Goal: Book appointment/travel/reservation

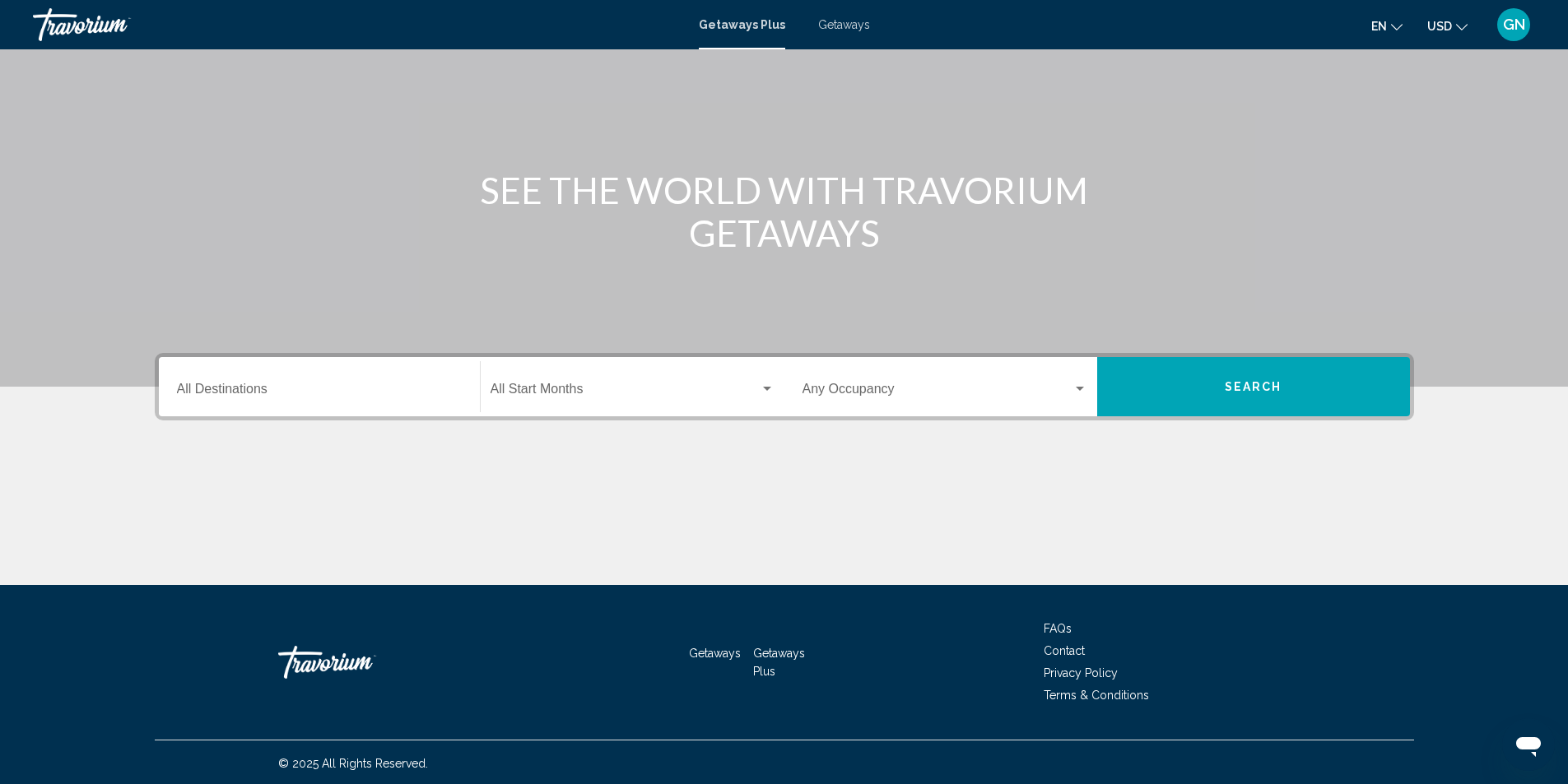
scroll to position [109, 0]
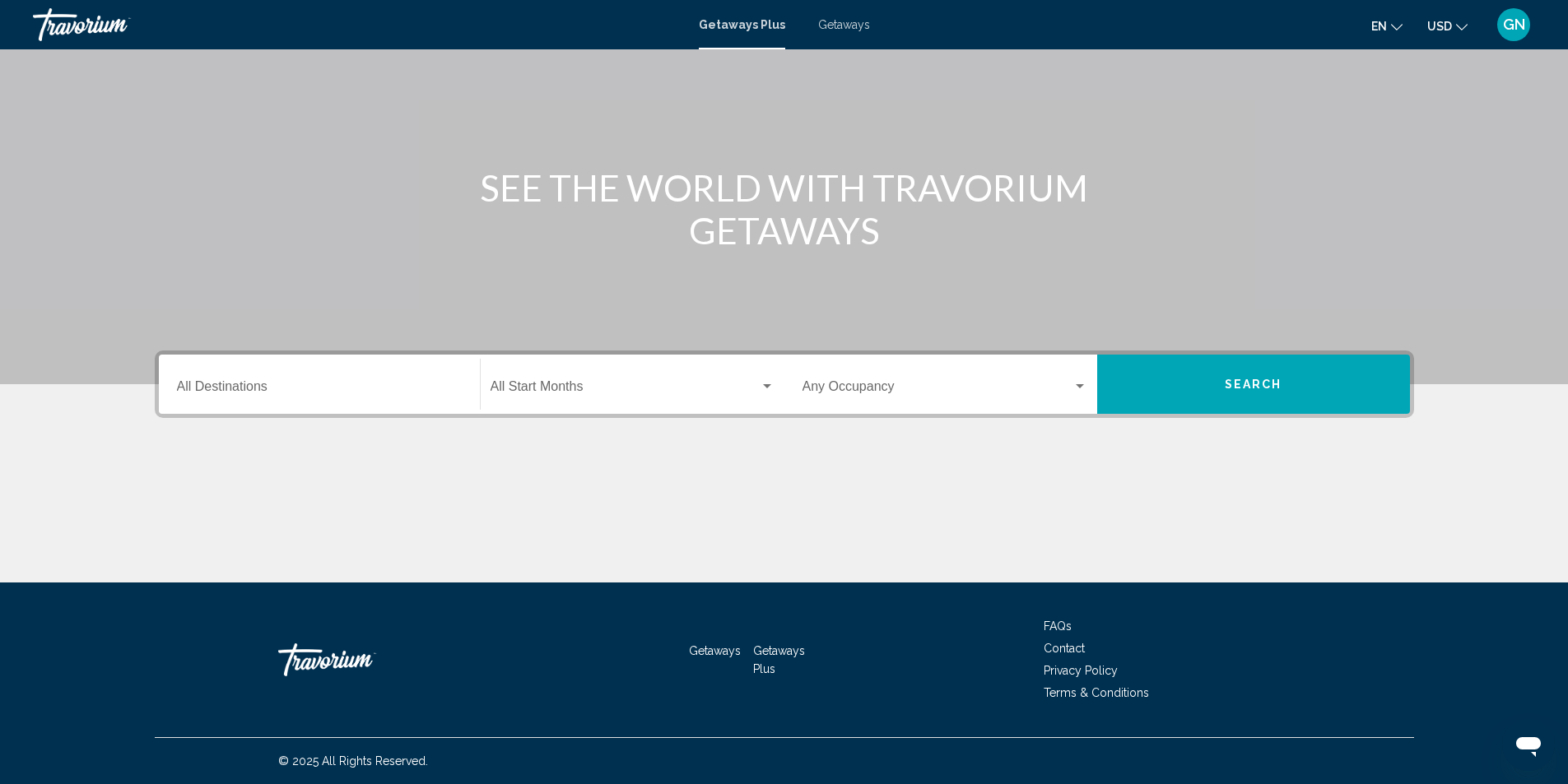
click at [425, 398] on div "Destination All Destinations" at bounding box center [319, 384] width 284 height 51
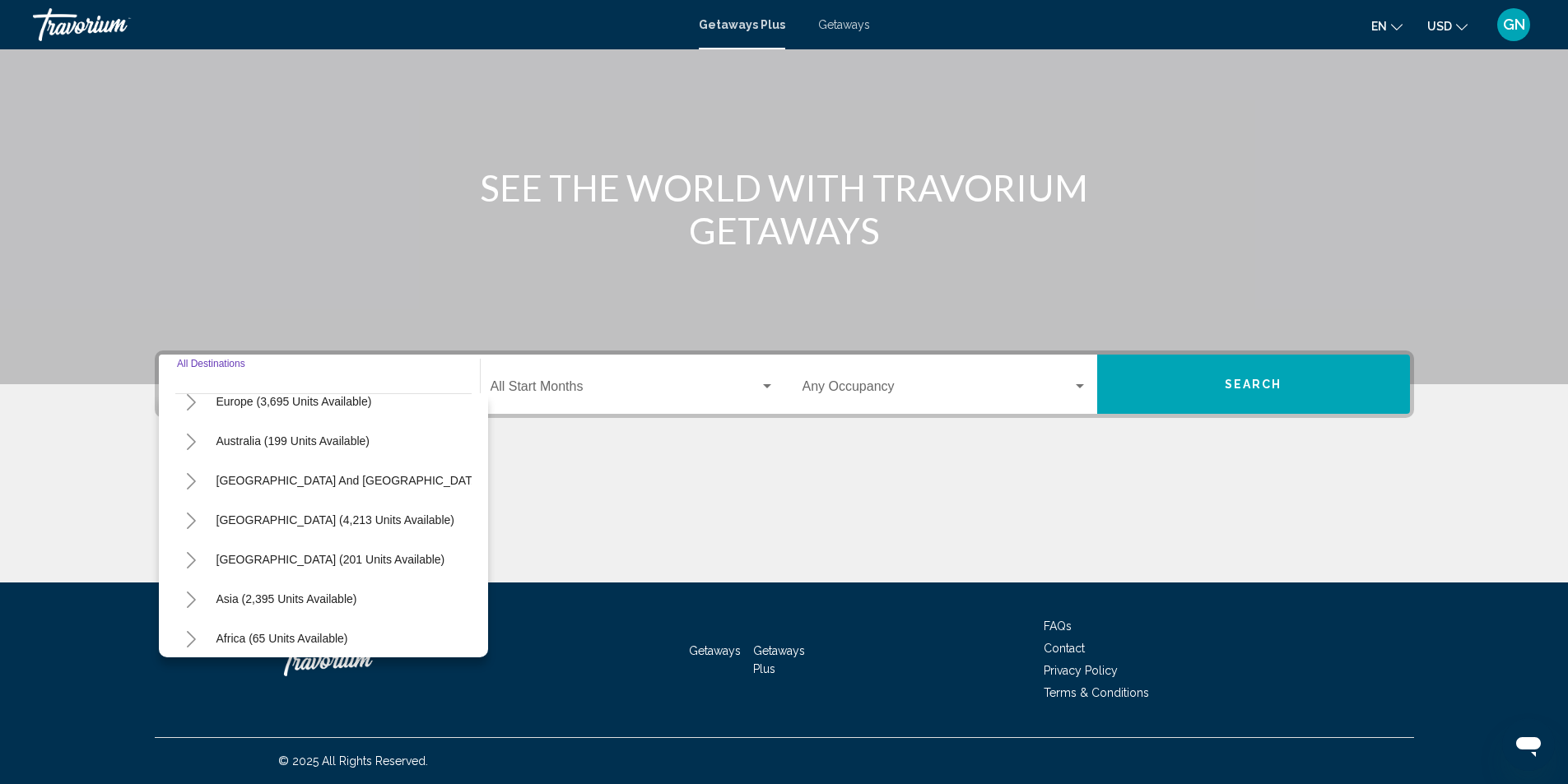
scroll to position [247, 0]
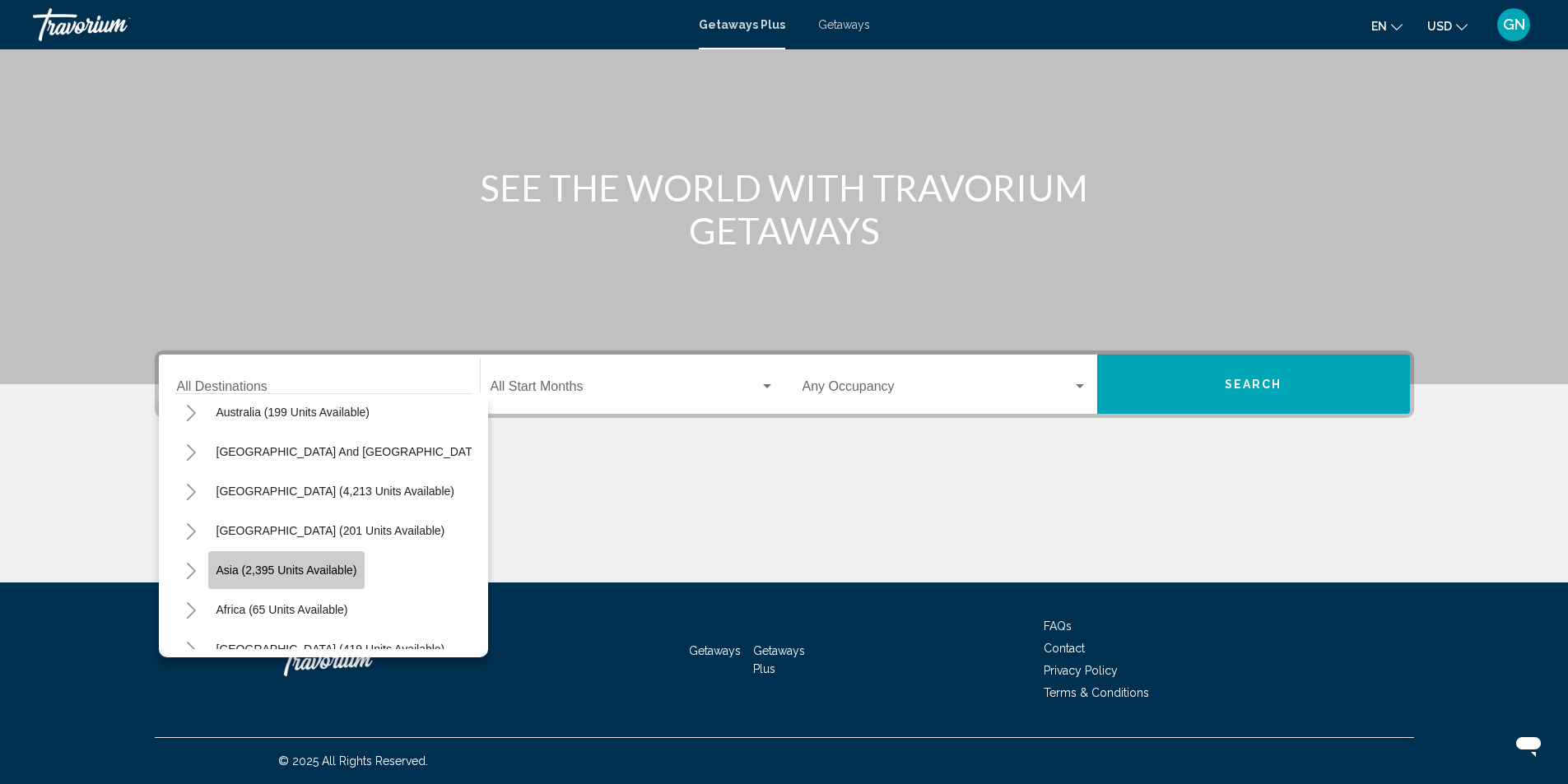
click at [224, 572] on span "Asia (2,395 units available)" at bounding box center [286, 569] width 140 height 13
type input "**********"
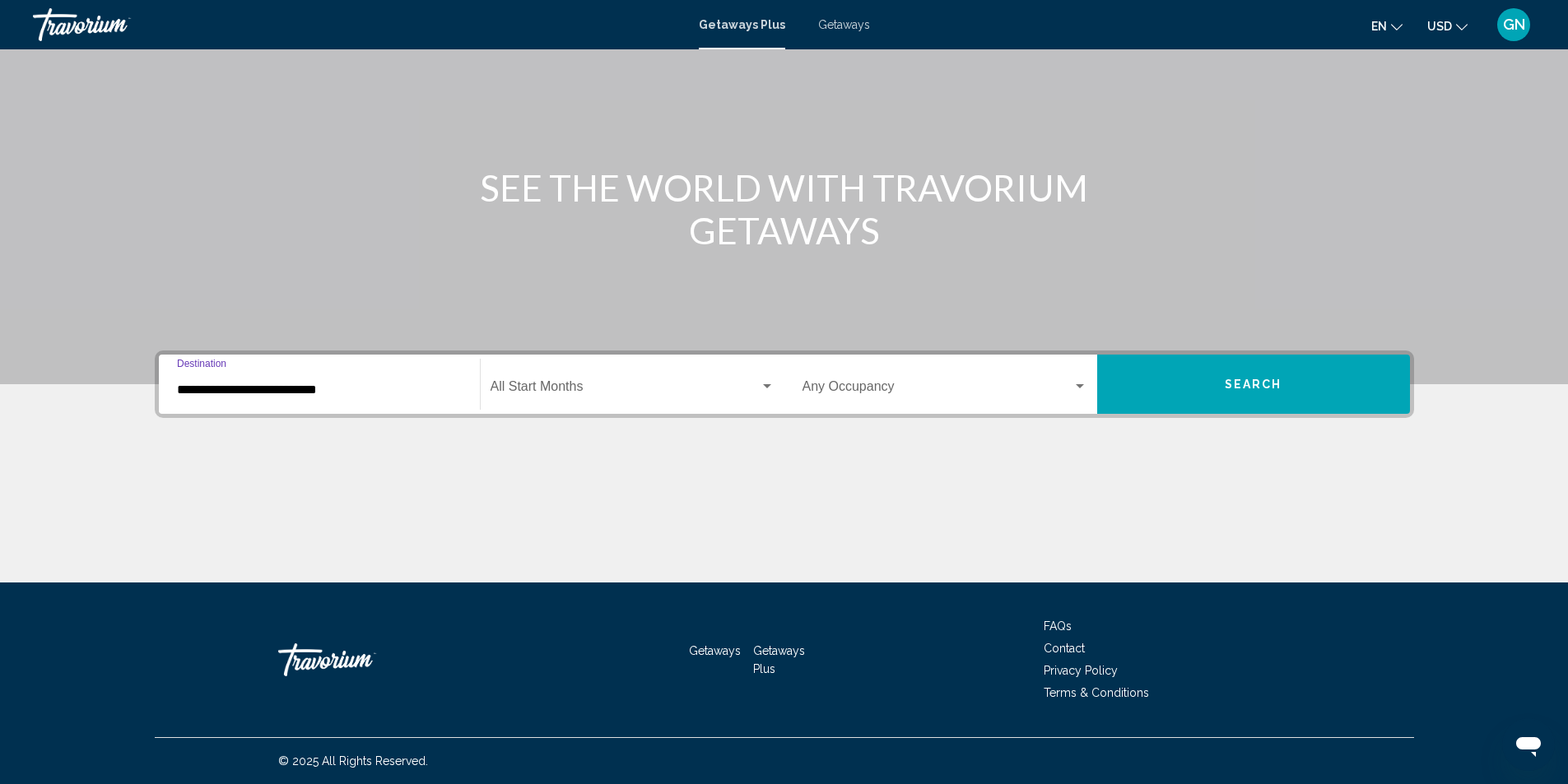
click at [768, 384] on div "Search widget" at bounding box center [767, 386] width 15 height 13
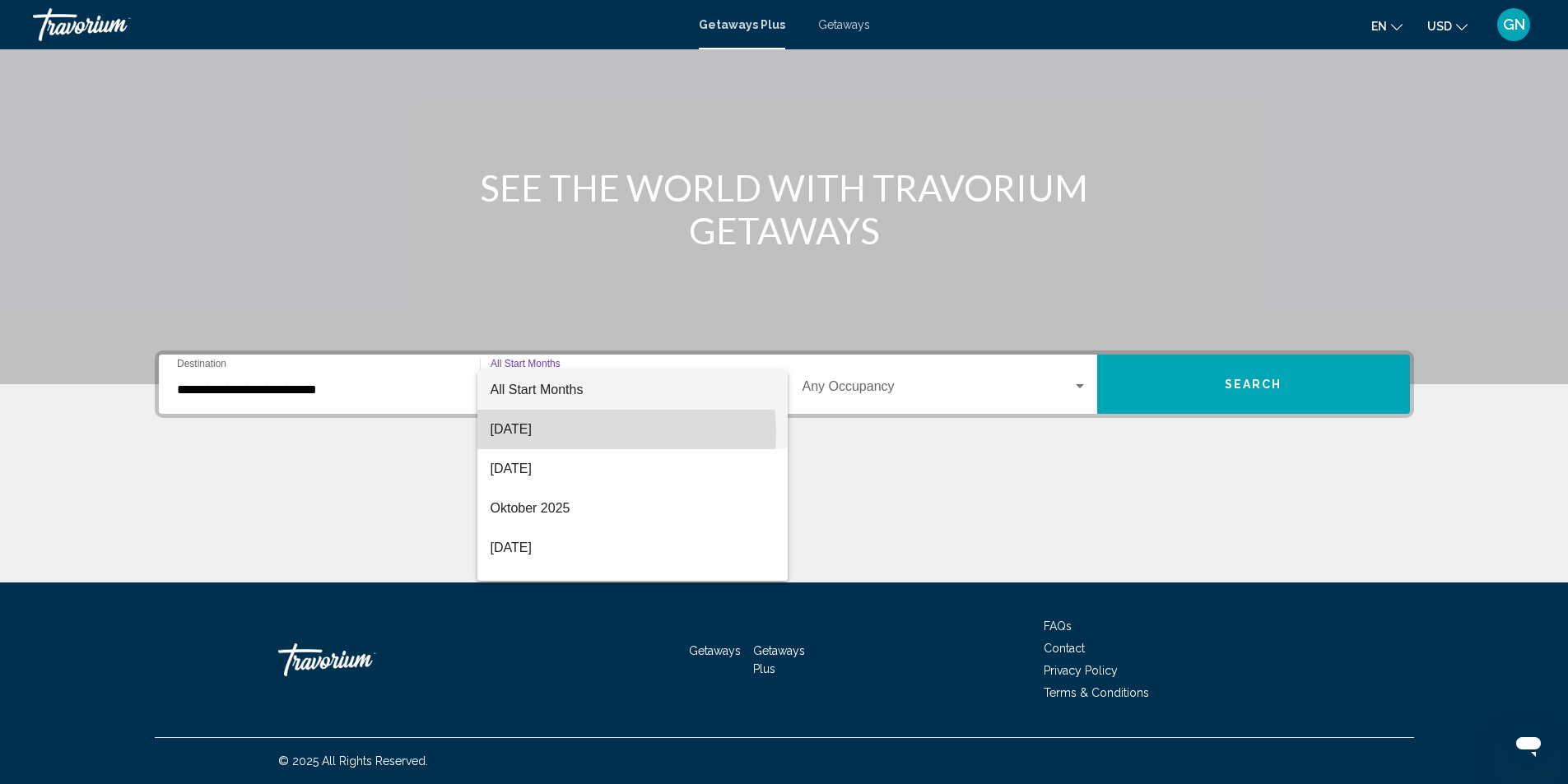
click at [564, 432] on span "August 2025" at bounding box center [632, 429] width 284 height 39
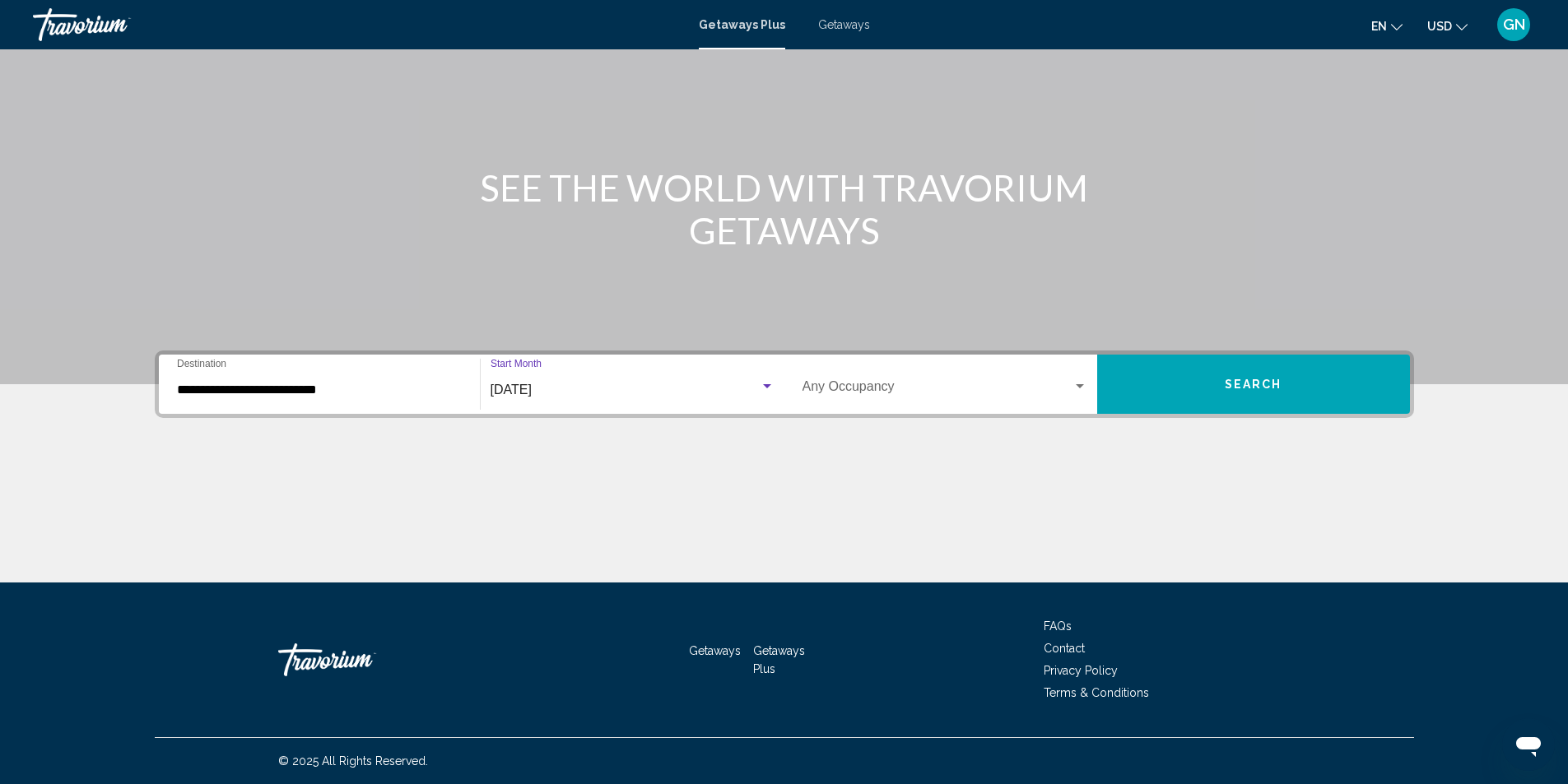
click at [1080, 384] on div "Search widget" at bounding box center [1079, 385] width 8 height 4
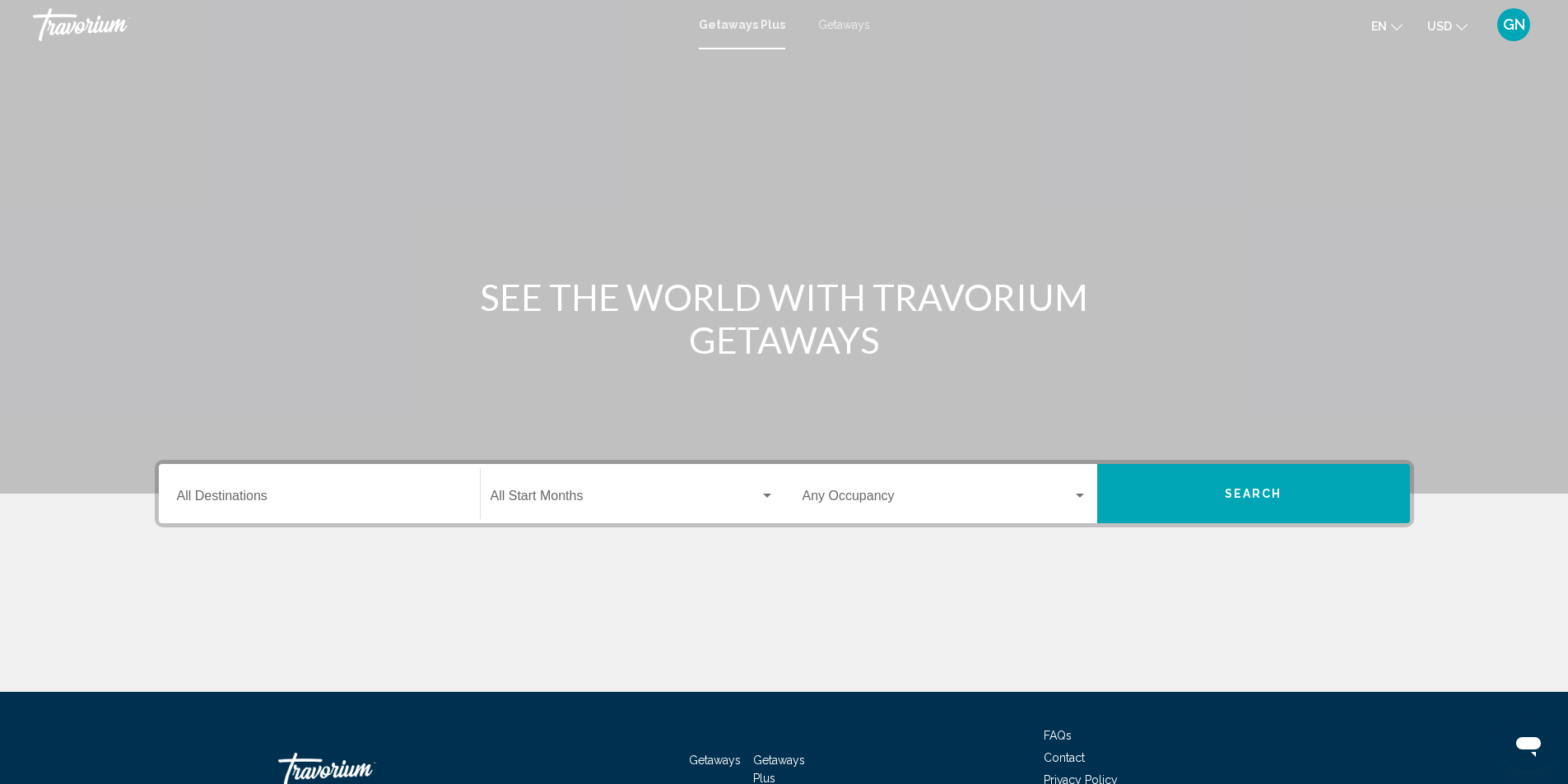
click at [1463, 29] on icon "Change currency" at bounding box center [1462, 27] width 11 height 7
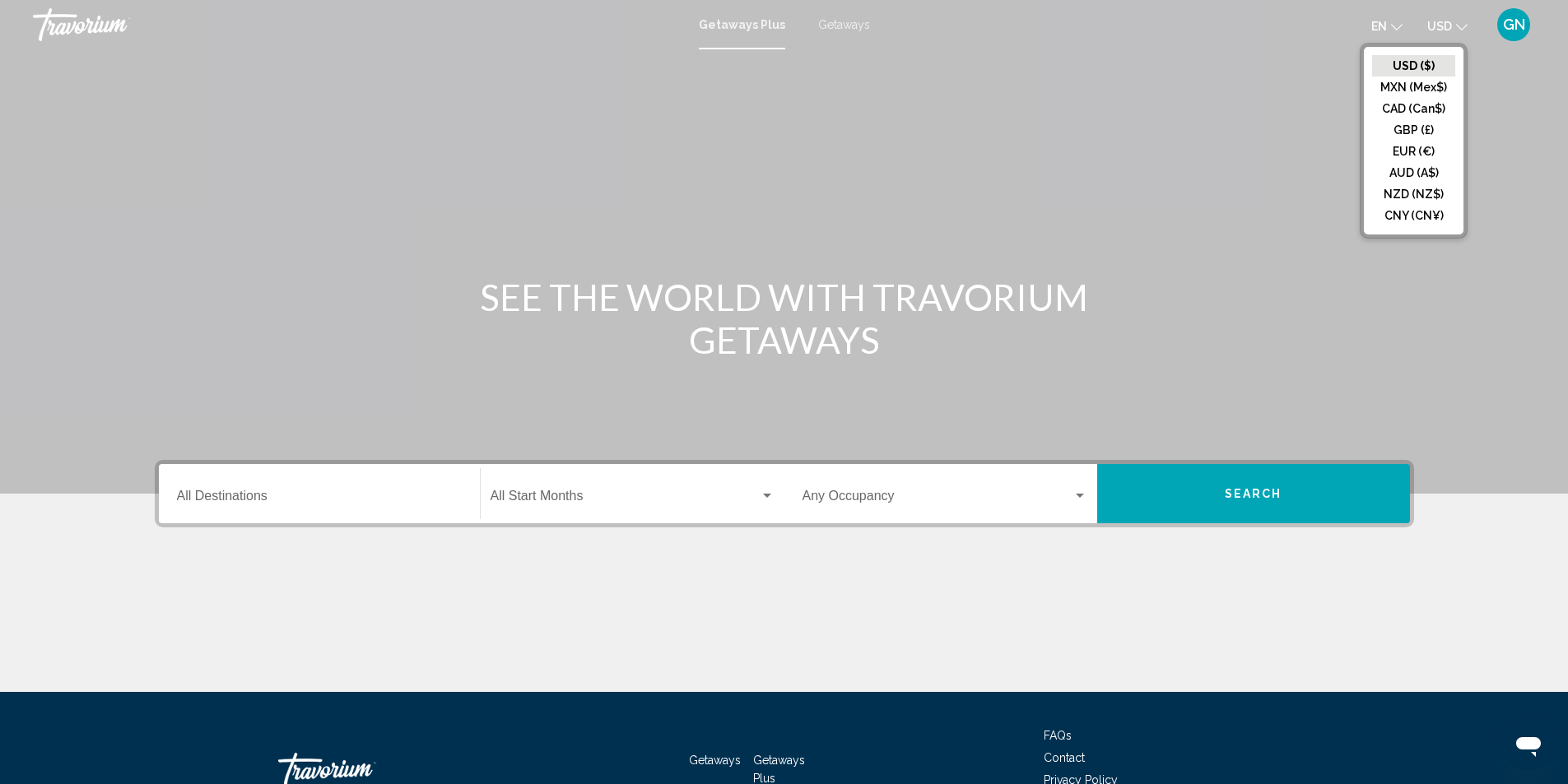
click at [1396, 24] on icon "Change language" at bounding box center [1396, 27] width 11 height 11
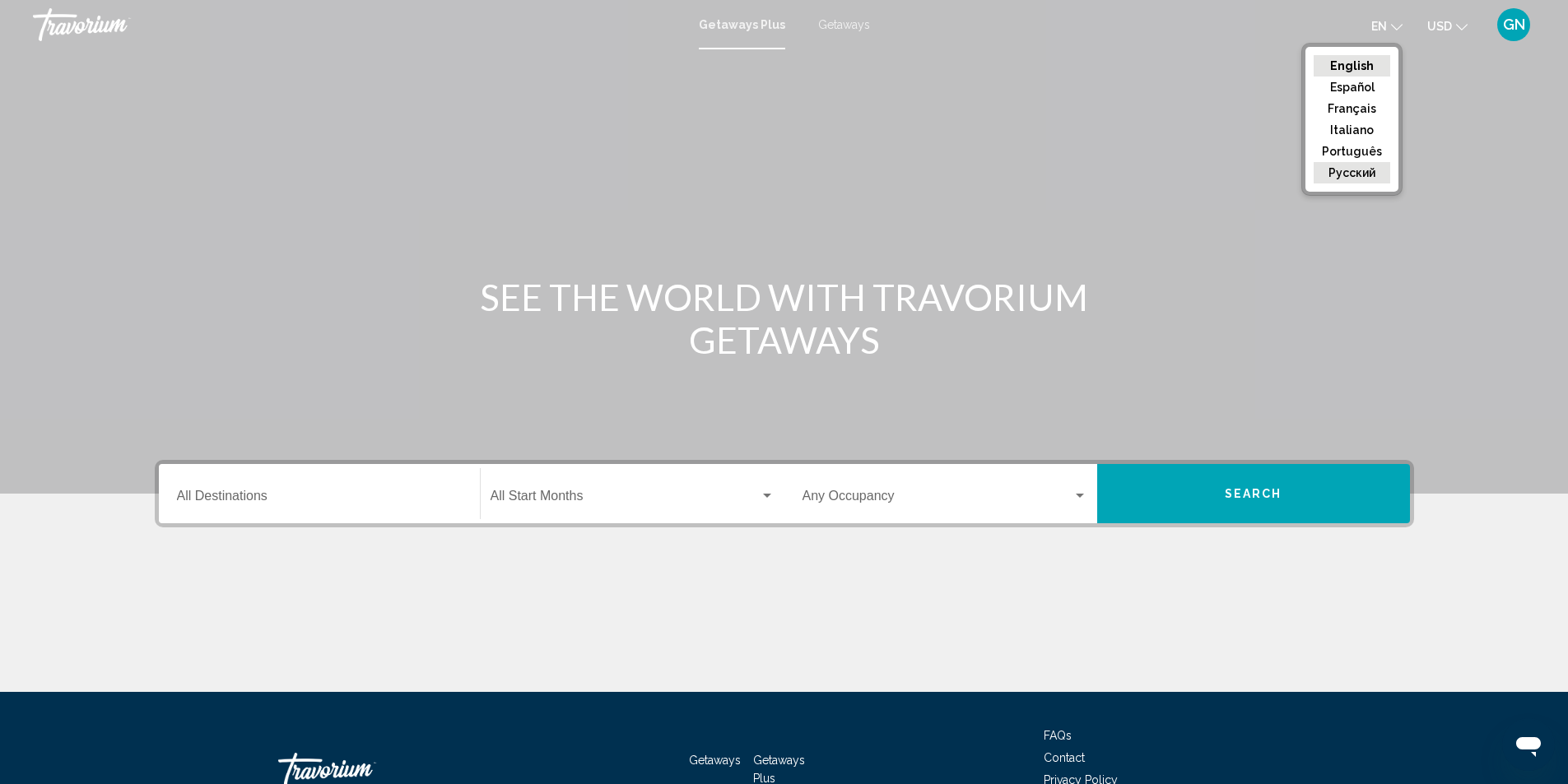
click at [1359, 177] on button "русский" at bounding box center [1352, 173] width 77 height 22
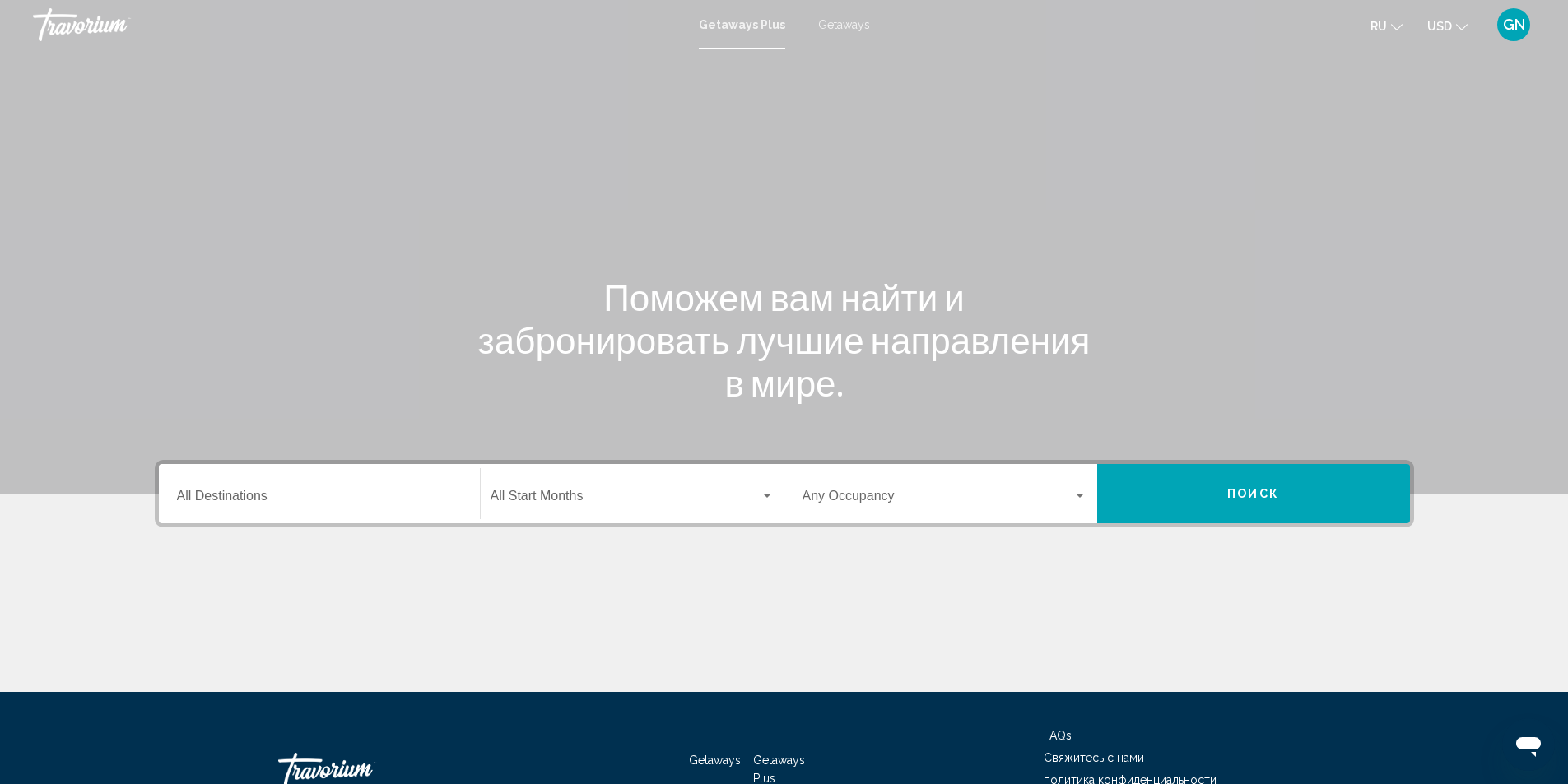
scroll to position [82, 0]
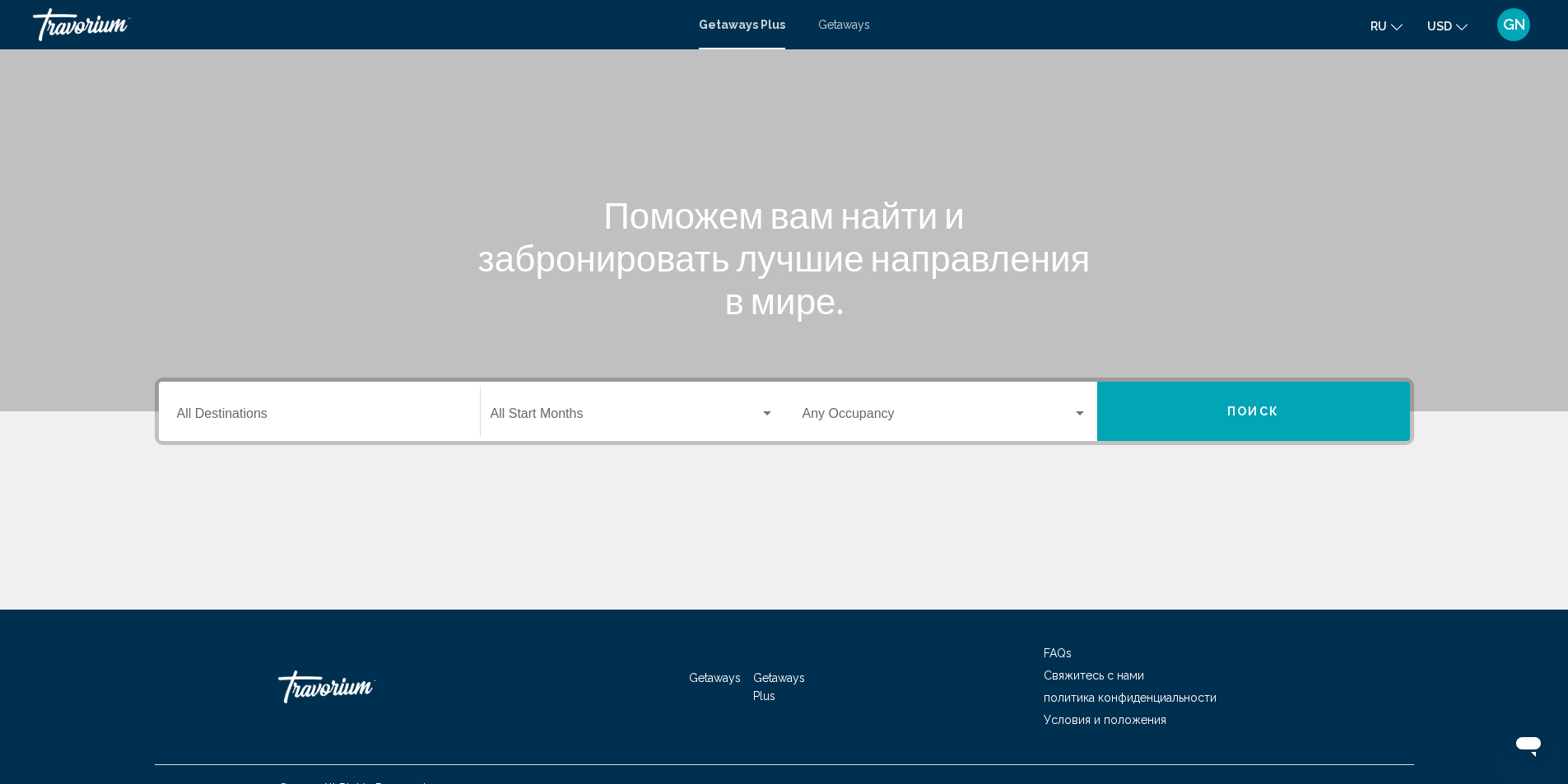
click at [349, 419] on input "Destination All Destinations" at bounding box center [319, 417] width 284 height 15
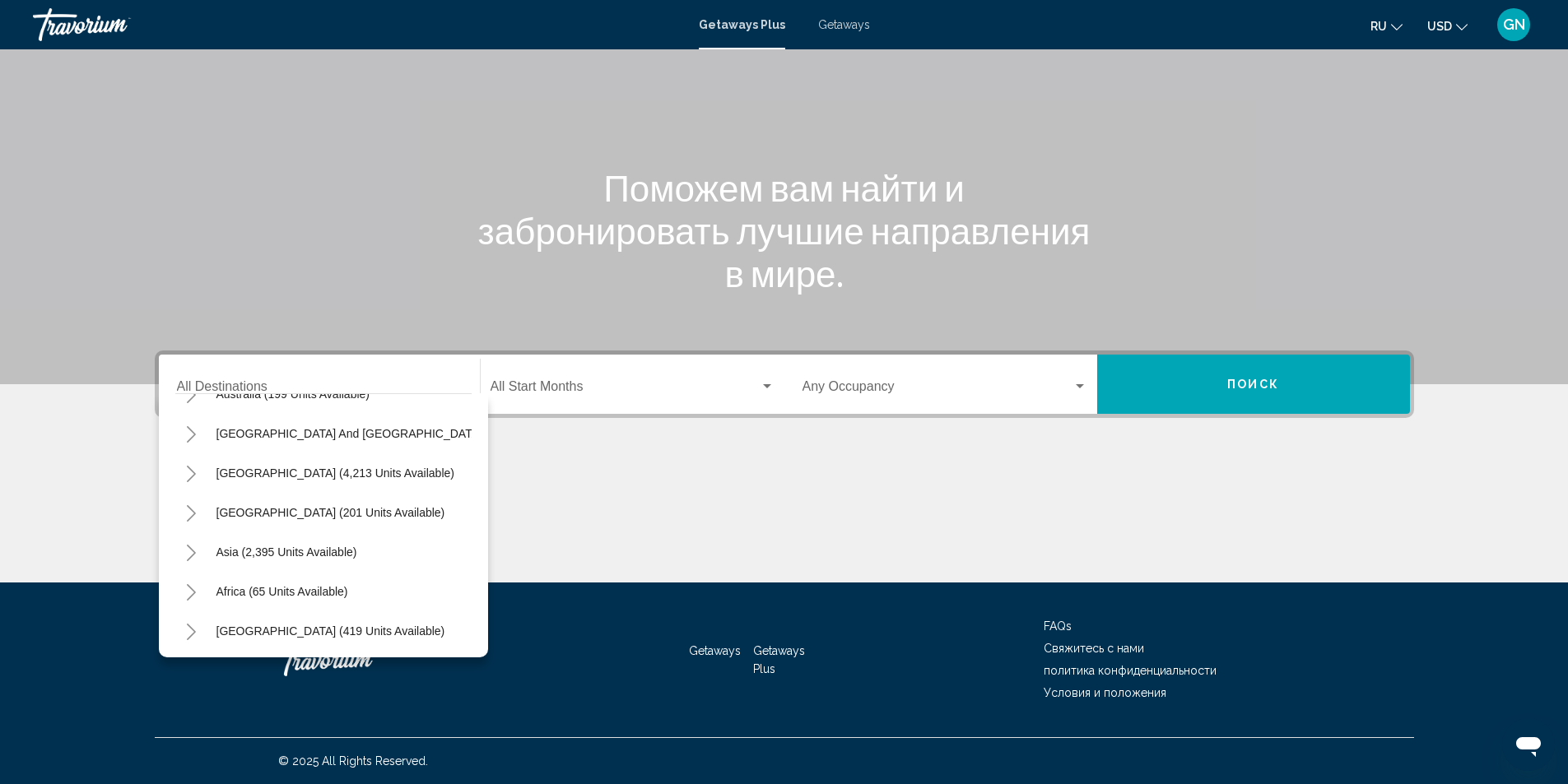
scroll to position [279, 0]
click at [222, 543] on span "Asia (2,395 units available)" at bounding box center [286, 549] width 140 height 13
type input "**********"
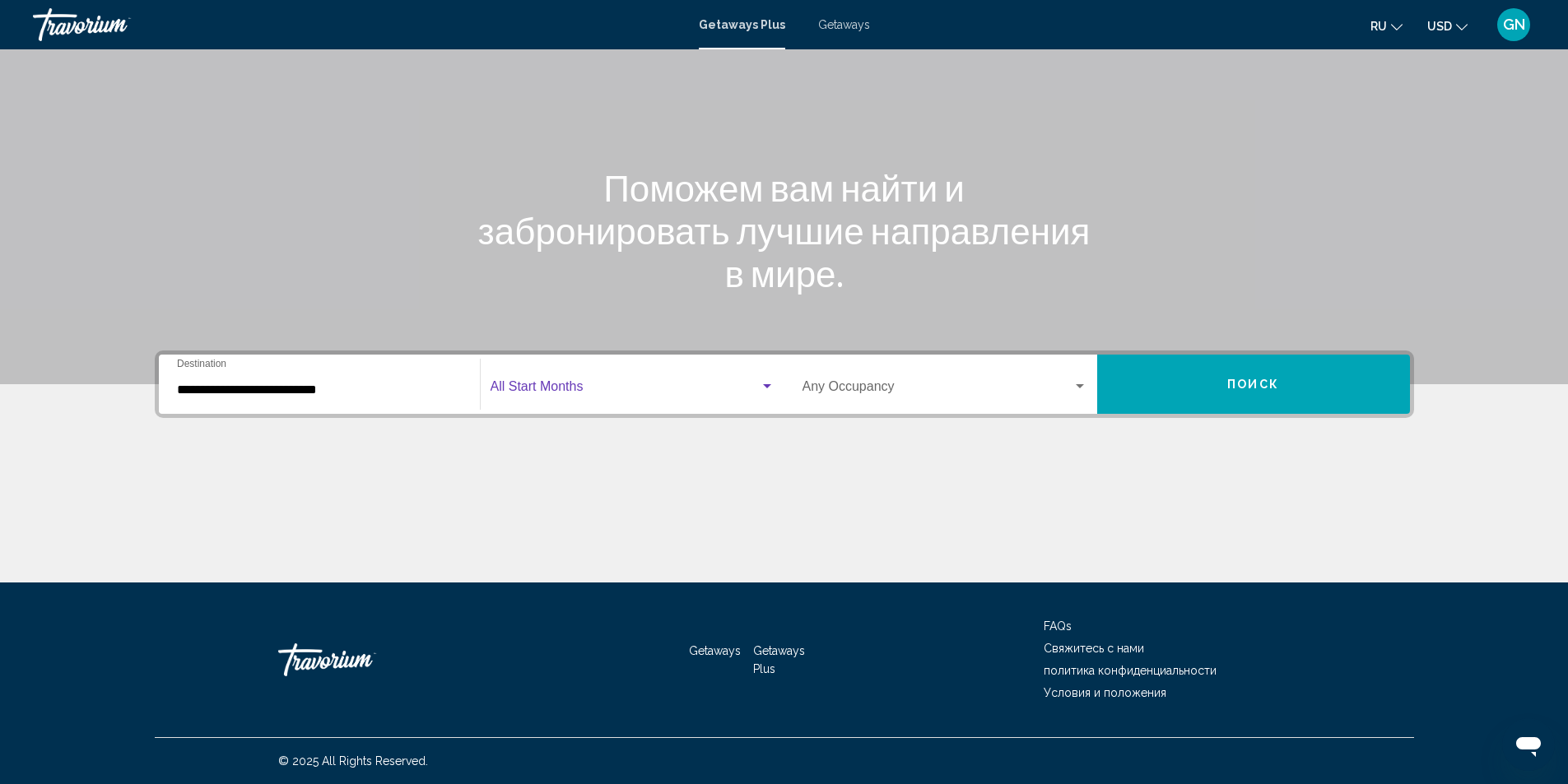
click at [769, 385] on div "Search widget" at bounding box center [766, 385] width 8 height 4
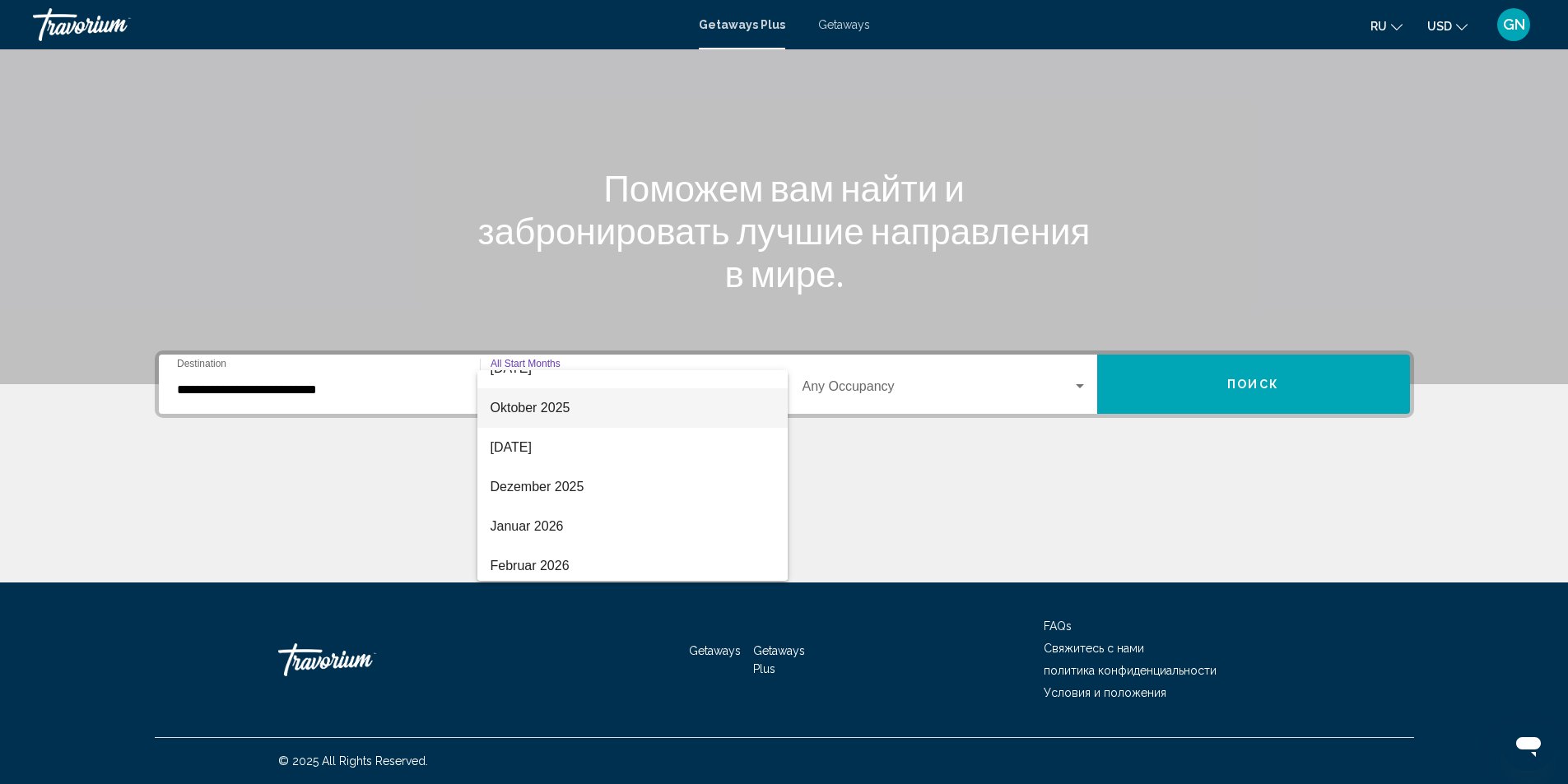
scroll to position [91, 0]
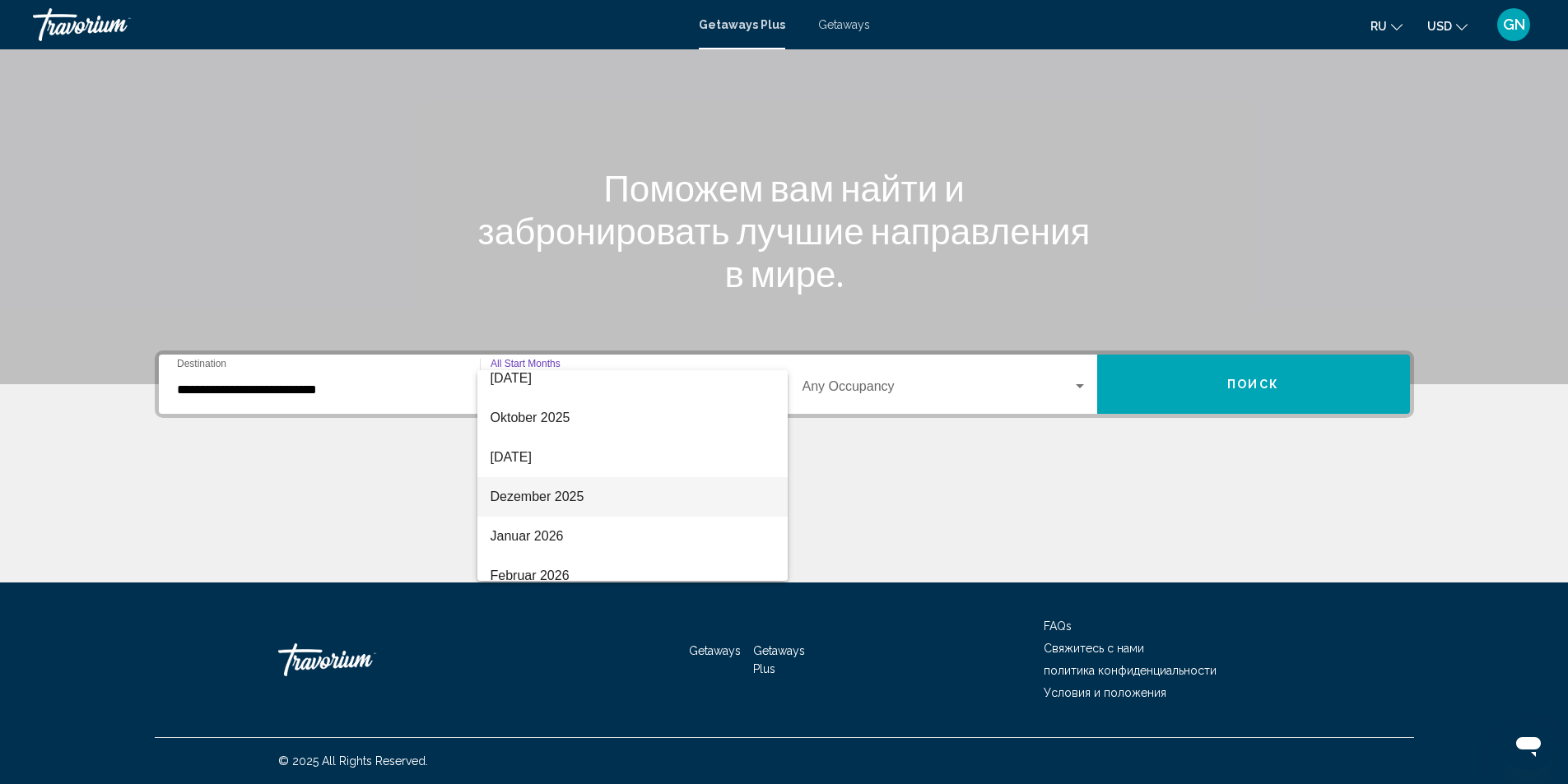
click at [585, 501] on span "Dezember 2025" at bounding box center [632, 496] width 284 height 39
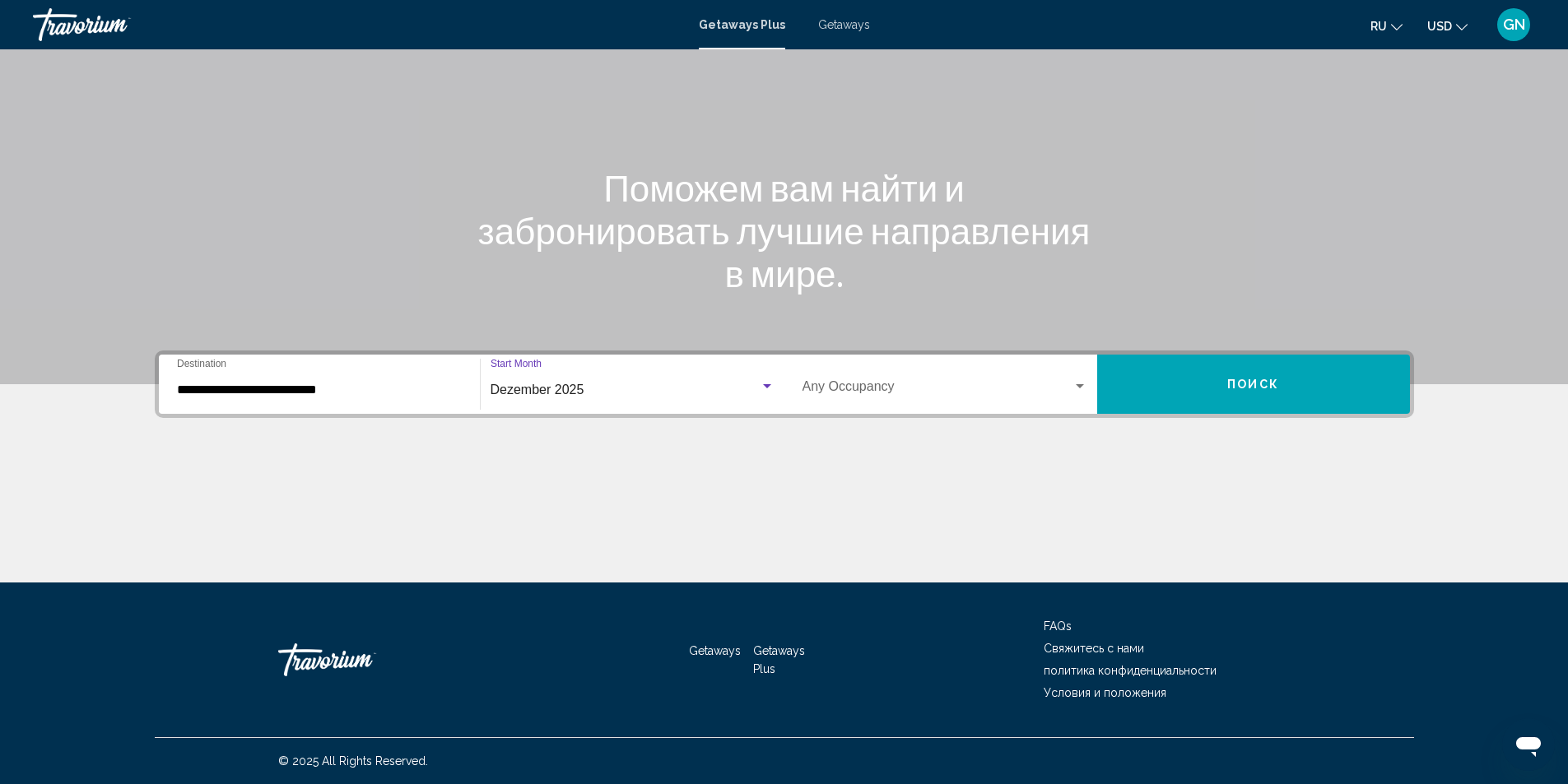
click at [1080, 388] on div "Search widget" at bounding box center [1079, 386] width 15 height 13
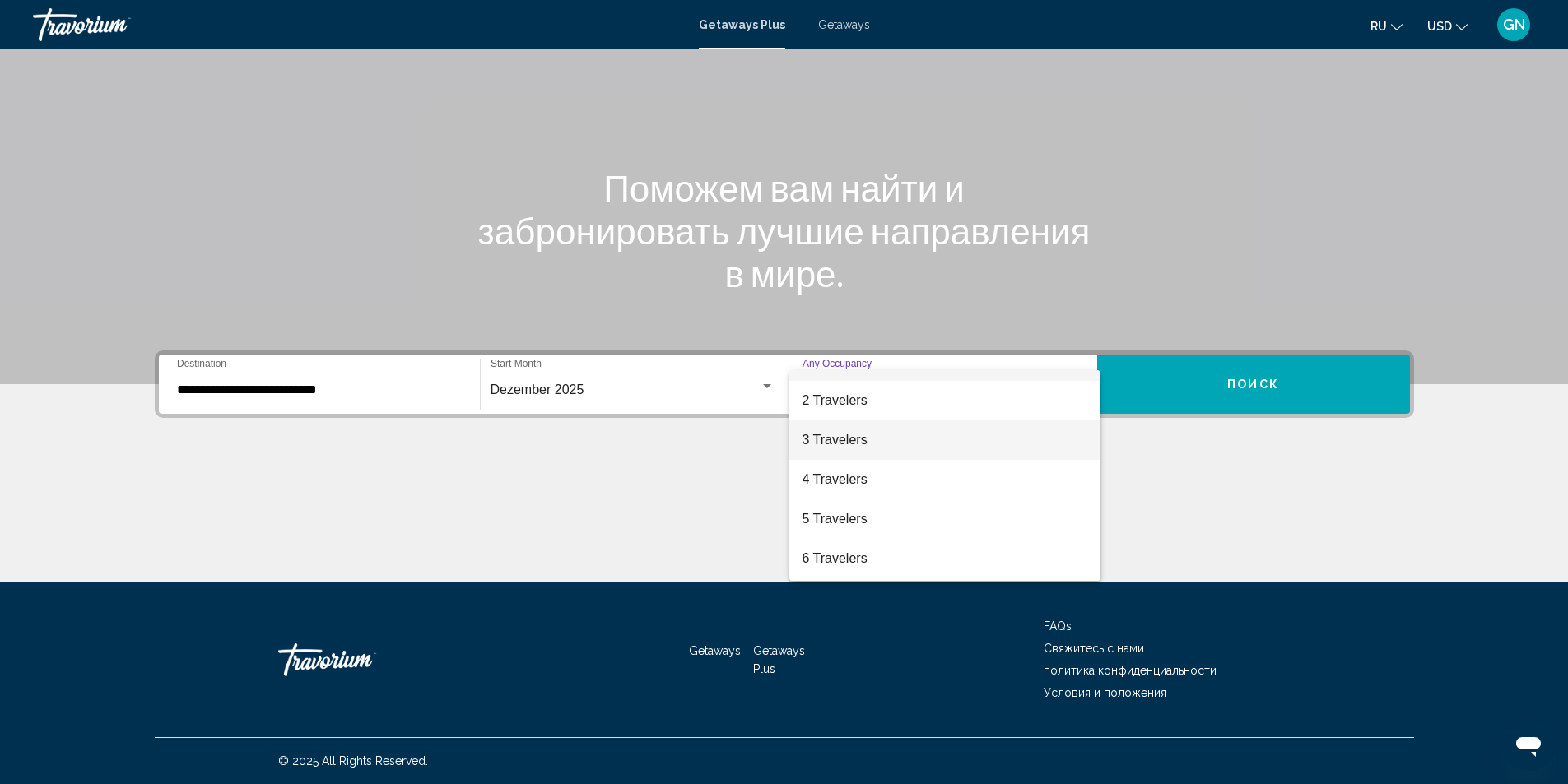
scroll to position [0, 0]
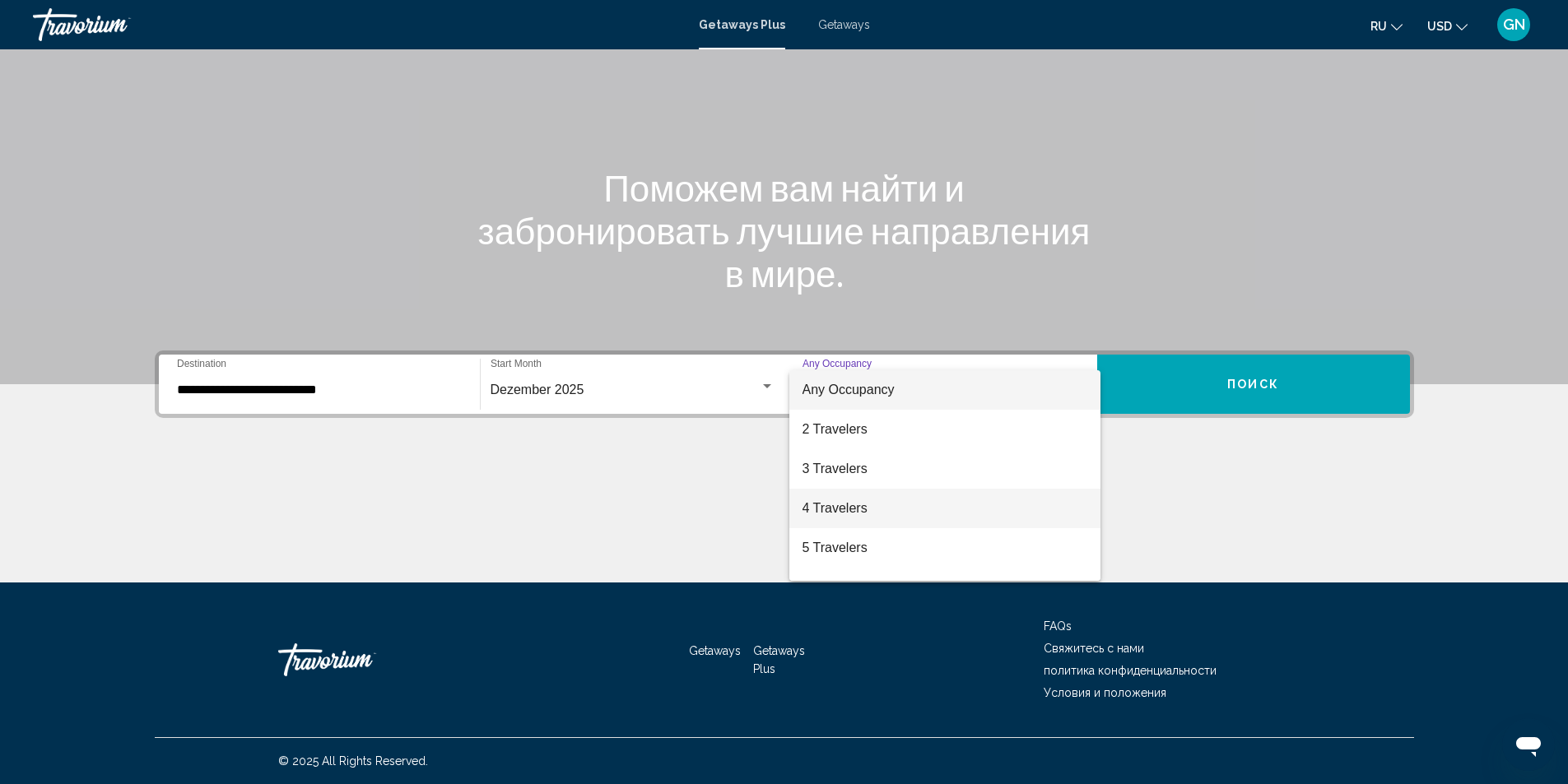
click at [1037, 511] on span "4 Travelers" at bounding box center [945, 508] width 284 height 39
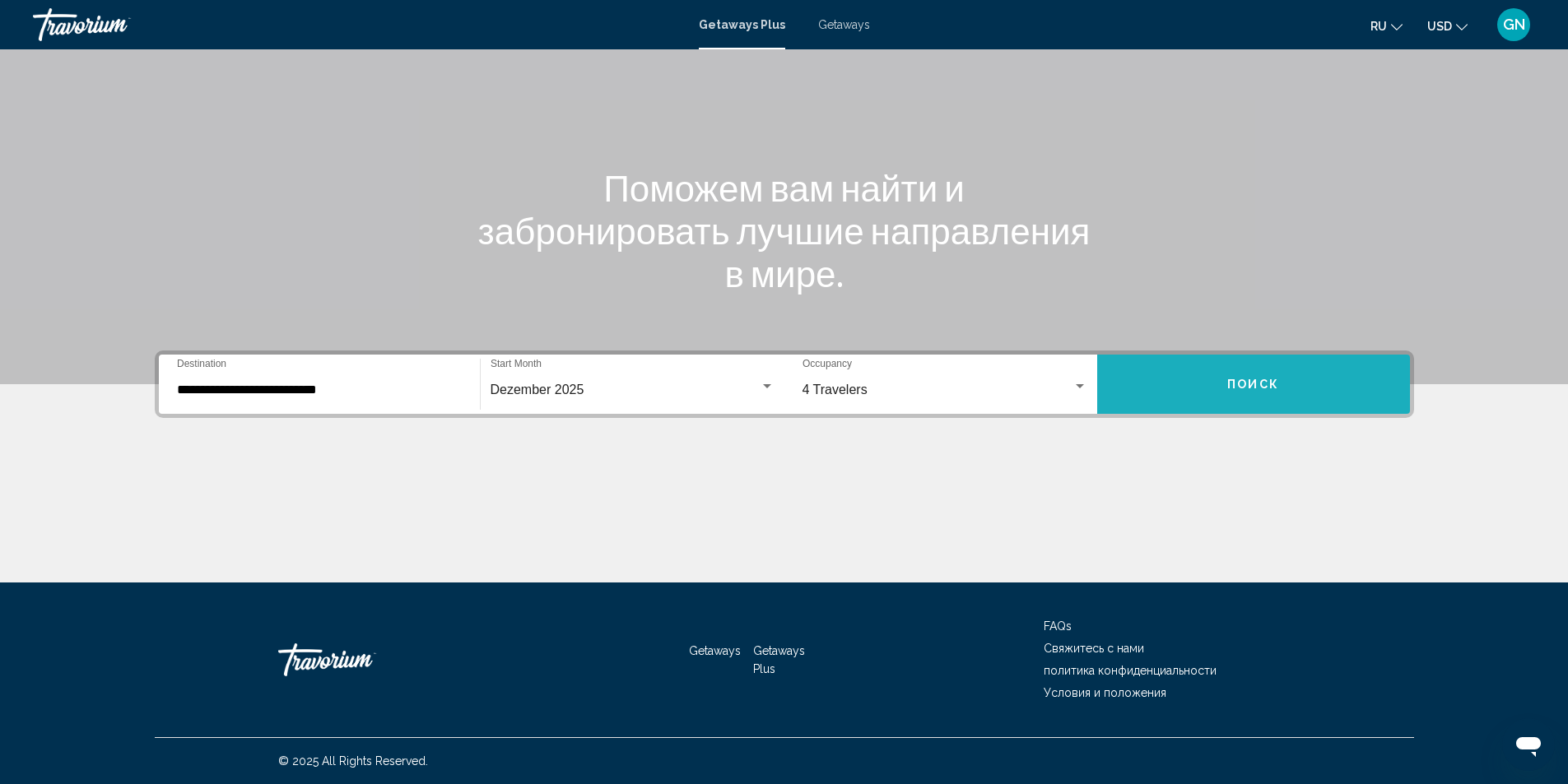
click at [1260, 390] on span "Поиск" at bounding box center [1252, 385] width 51 height 13
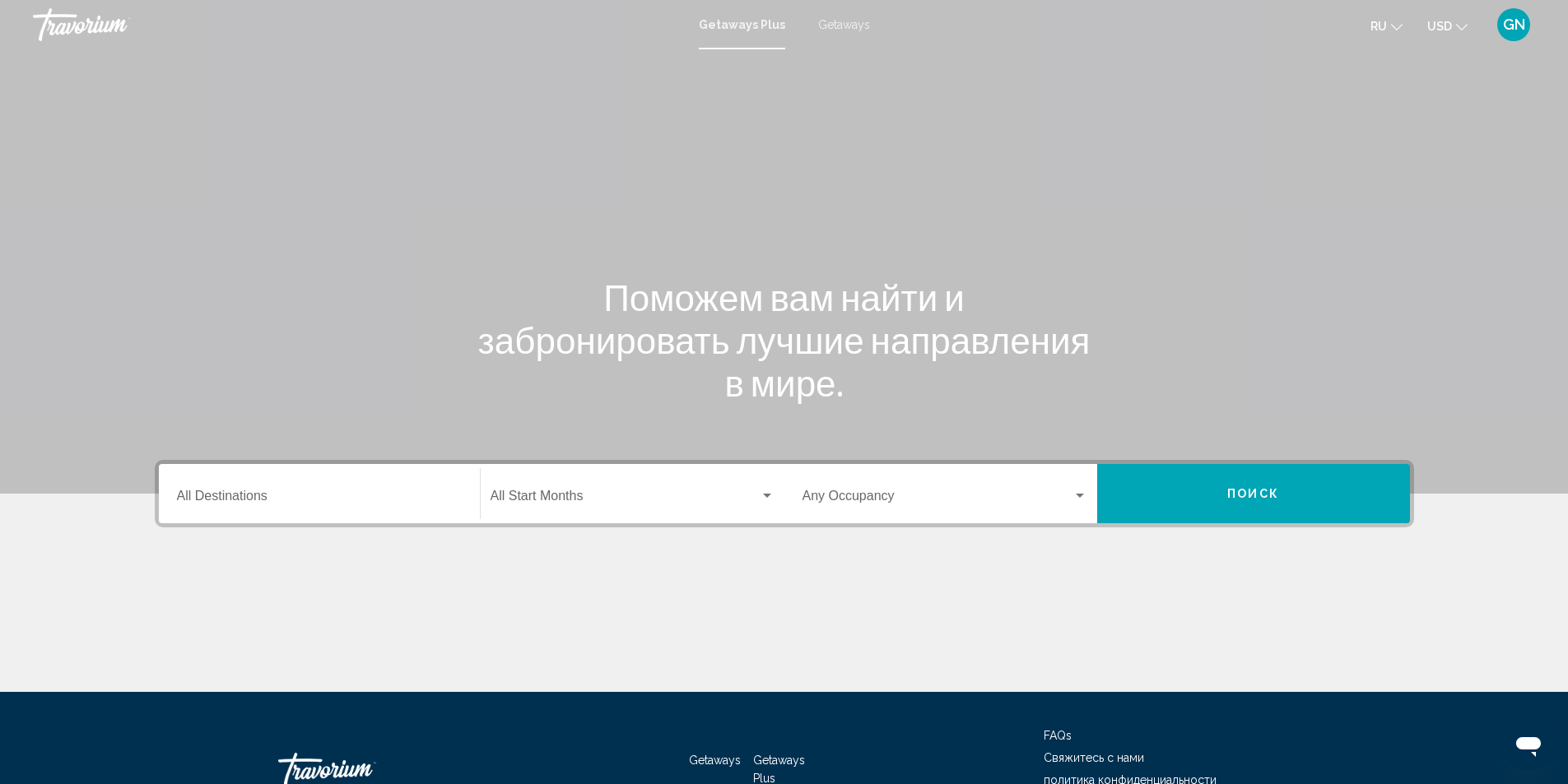
click at [842, 25] on span "Getaways" at bounding box center [844, 24] width 51 height 13
click at [763, 25] on span "Getaways Plus" at bounding box center [742, 24] width 86 height 13
click at [429, 500] on input "Destination All Destinations" at bounding box center [319, 499] width 284 height 15
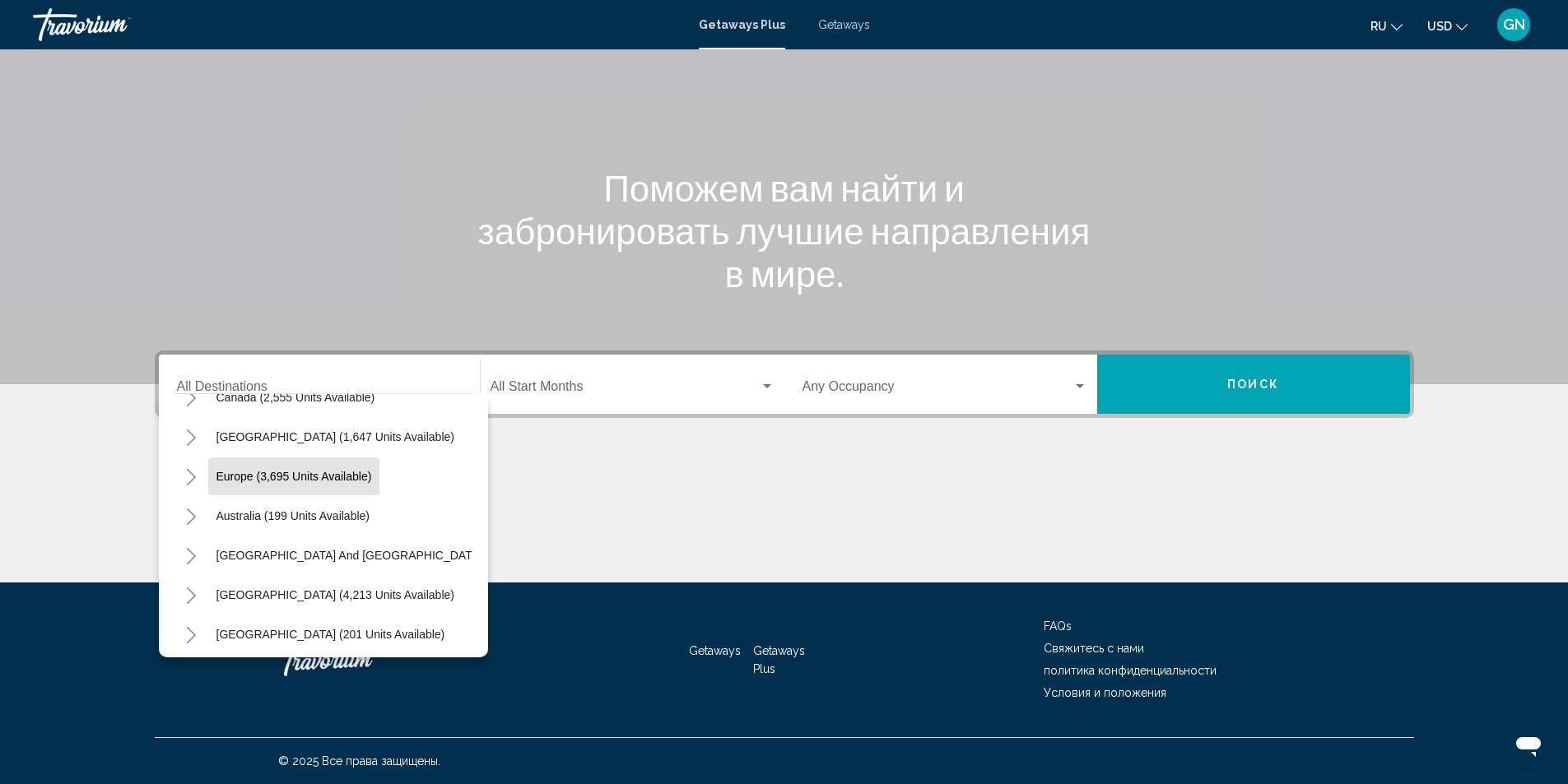
scroll to position [132, 0]
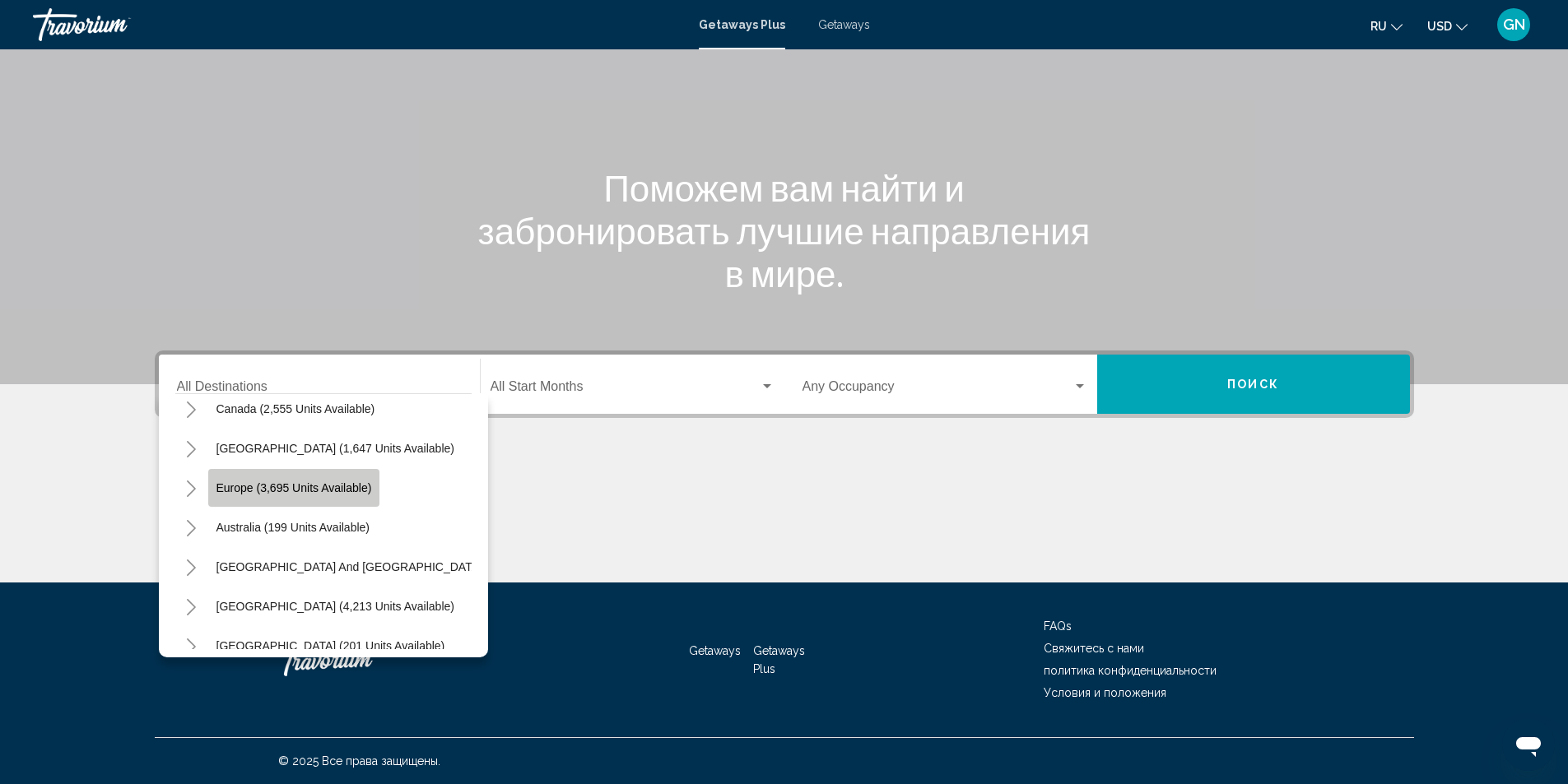
click at [318, 490] on span "Europe (3,695 units available)" at bounding box center [294, 487] width 155 height 13
type input "**********"
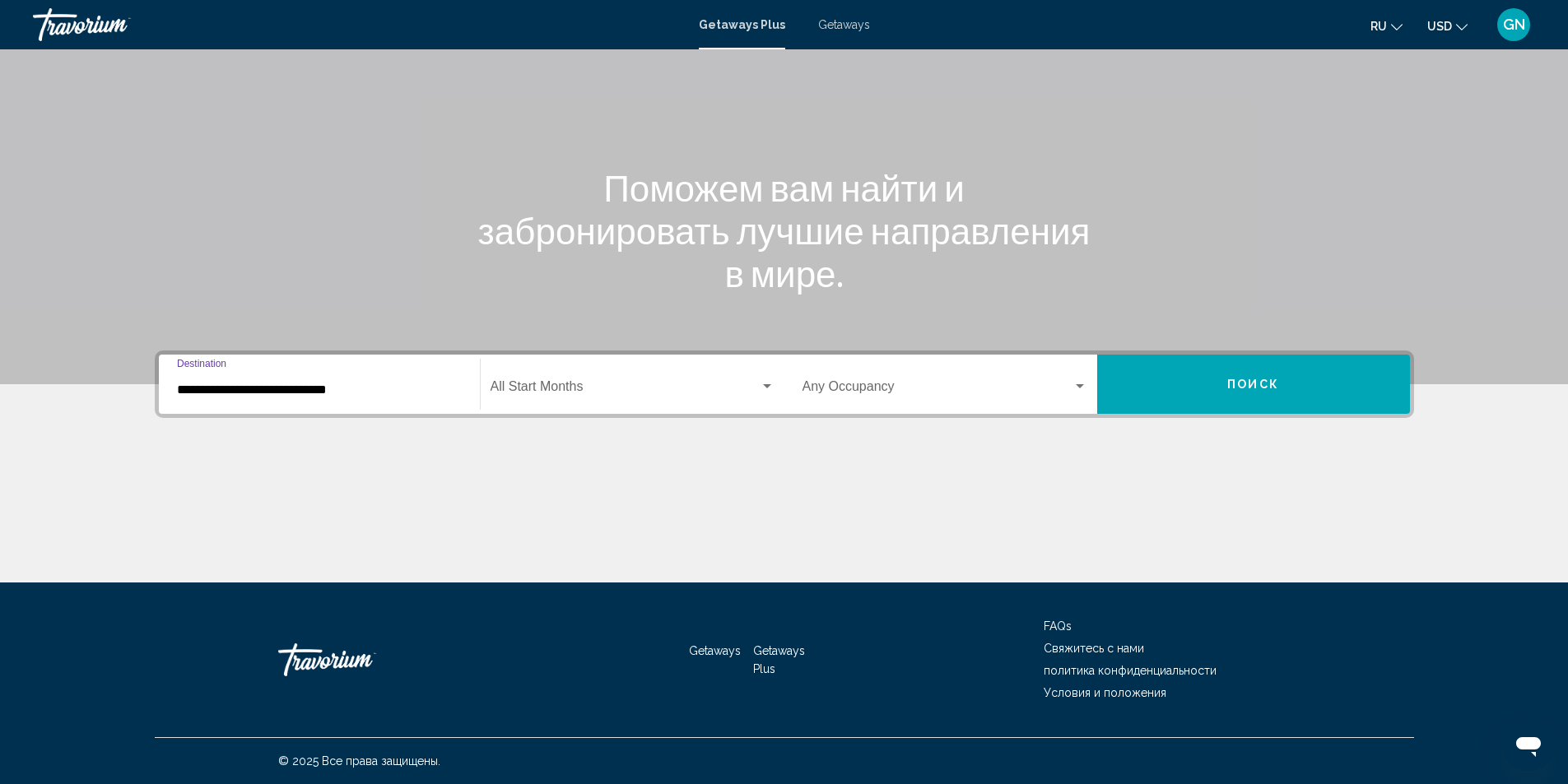
click at [770, 384] on div "Search widget" at bounding box center [767, 386] width 15 height 13
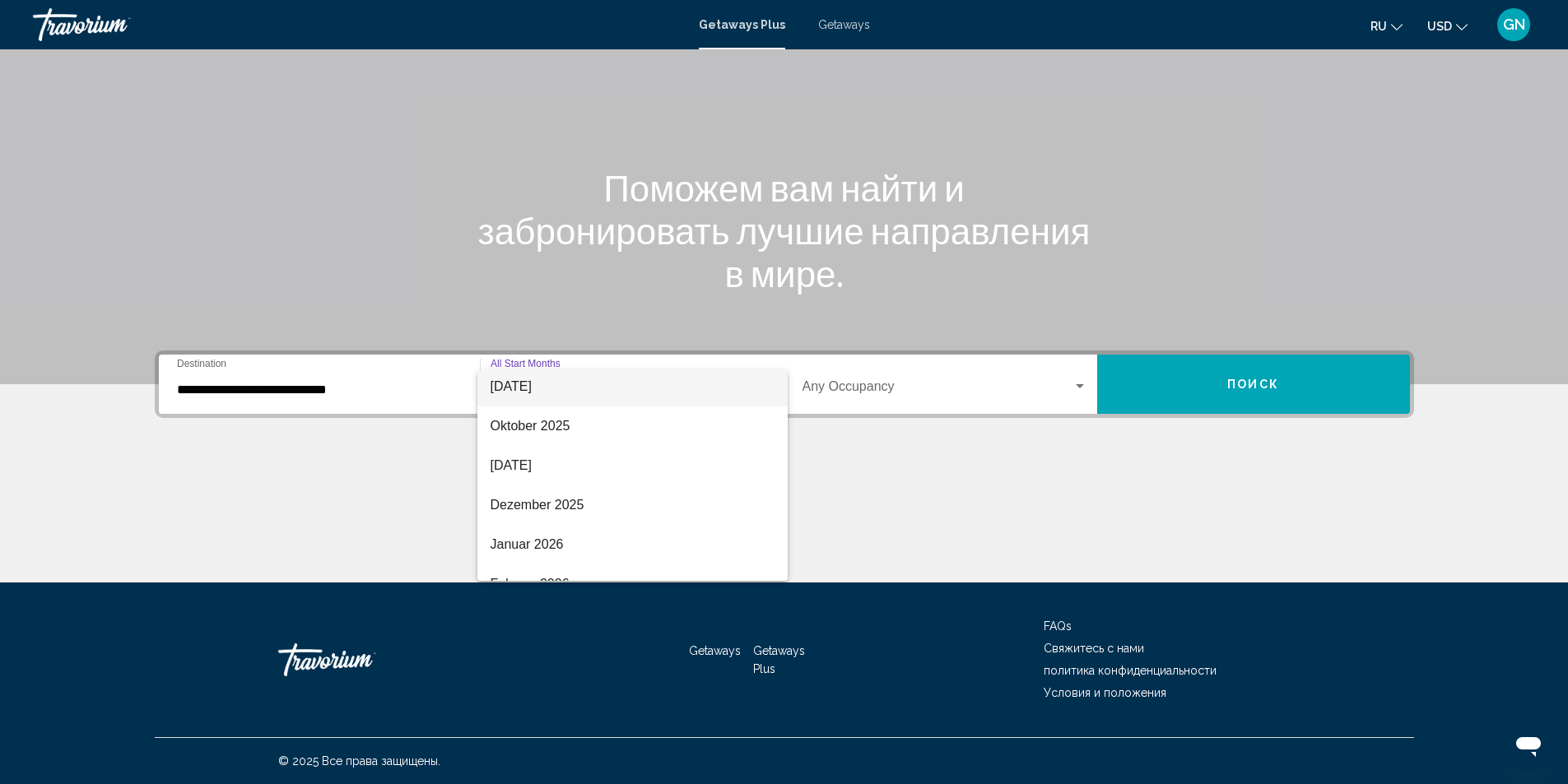
scroll to position [0, 0]
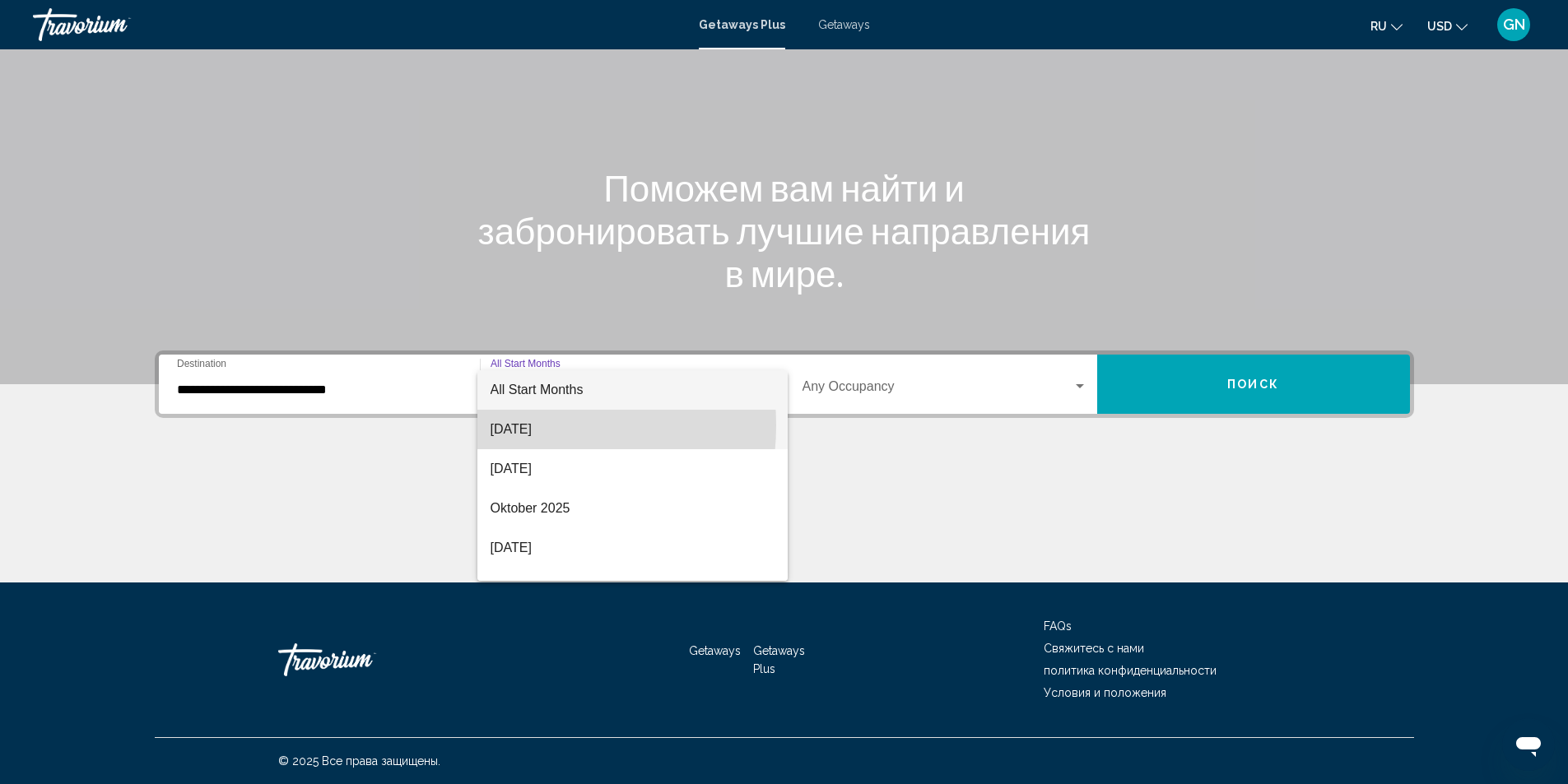
click at [510, 426] on span "August 2025" at bounding box center [632, 429] width 284 height 39
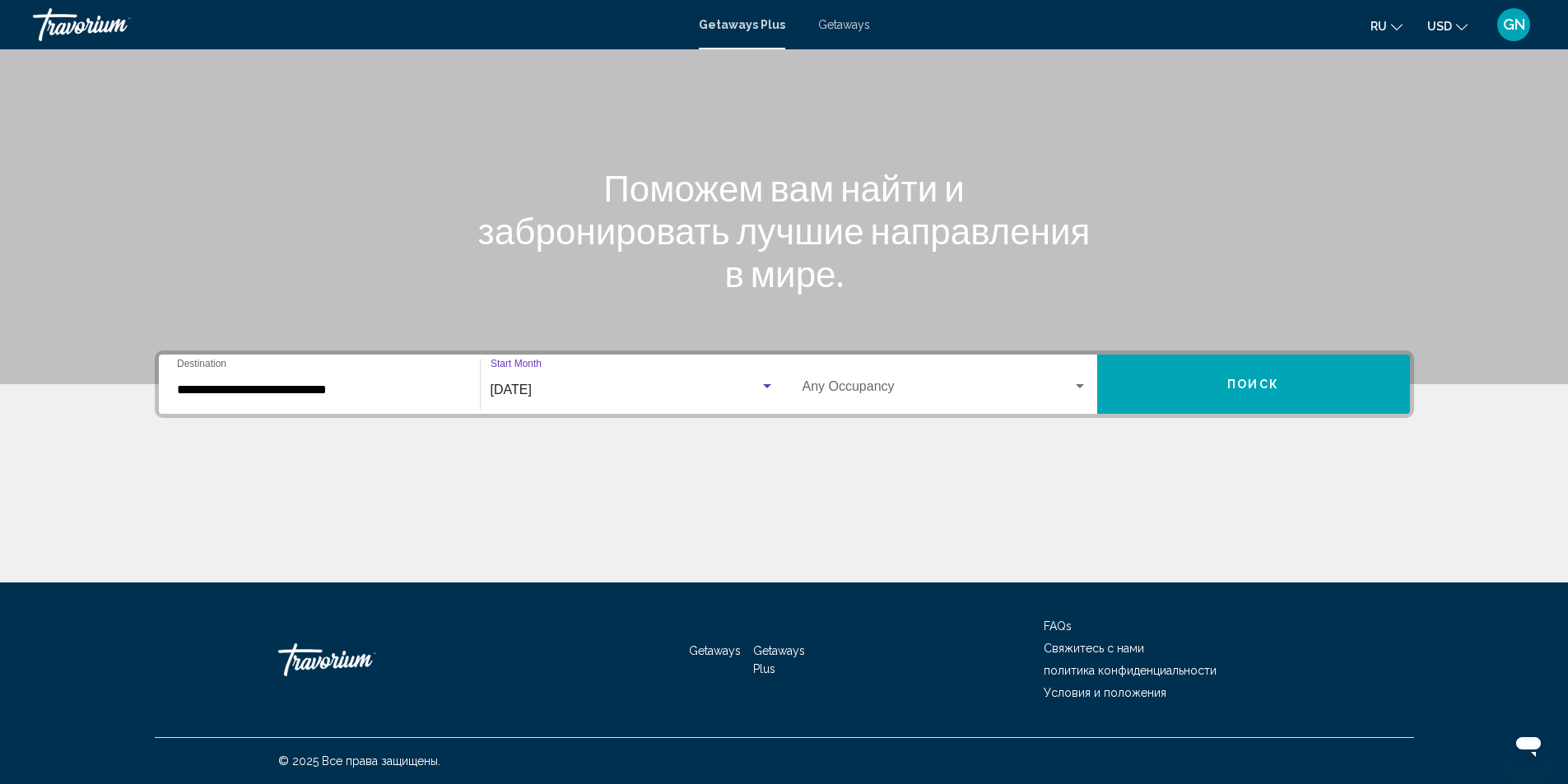
click at [1080, 386] on div "Search widget" at bounding box center [1079, 385] width 8 height 4
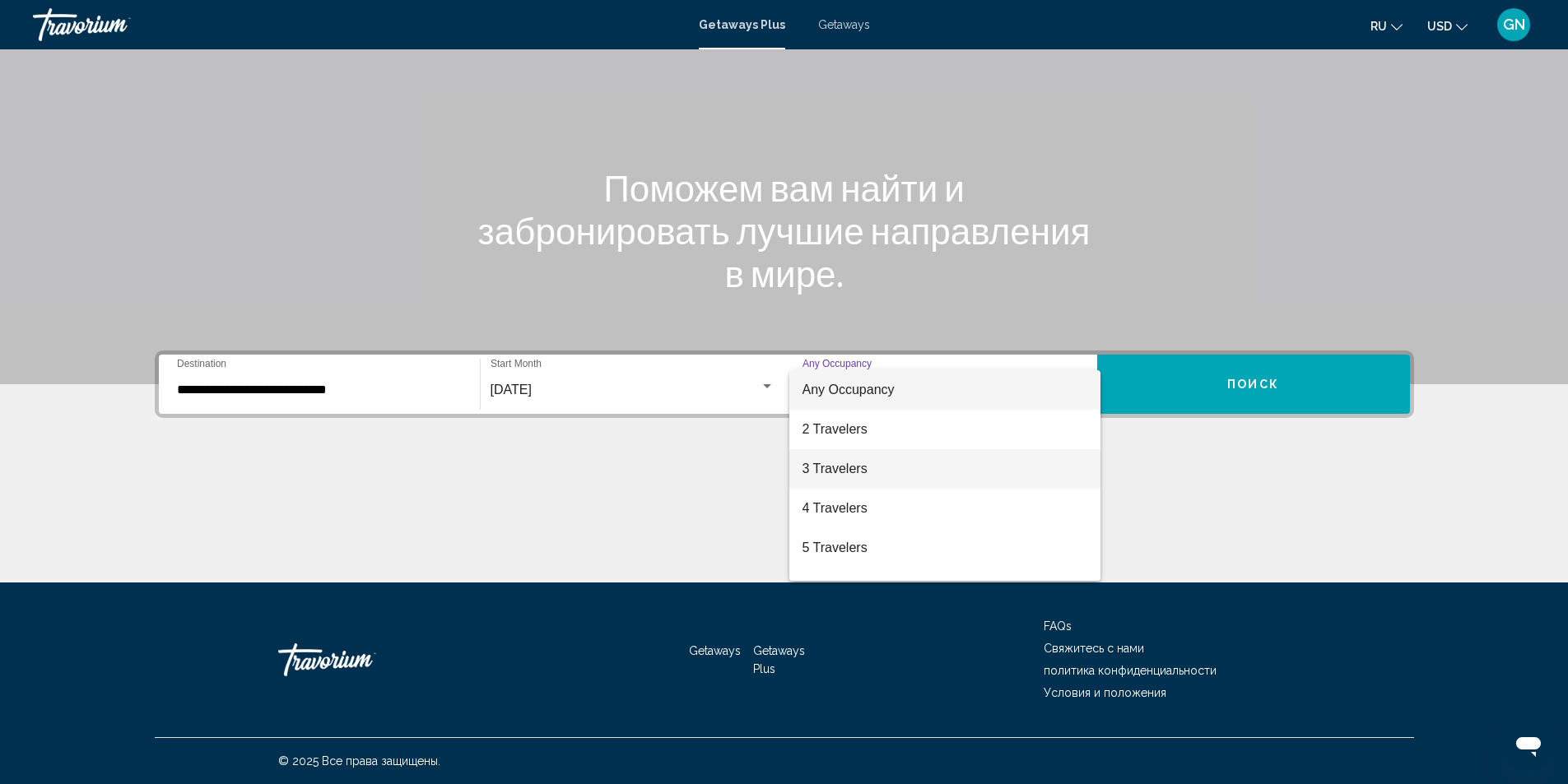
scroll to position [82, 0]
click at [877, 426] on span "4 Travelers" at bounding box center [945, 426] width 284 height 39
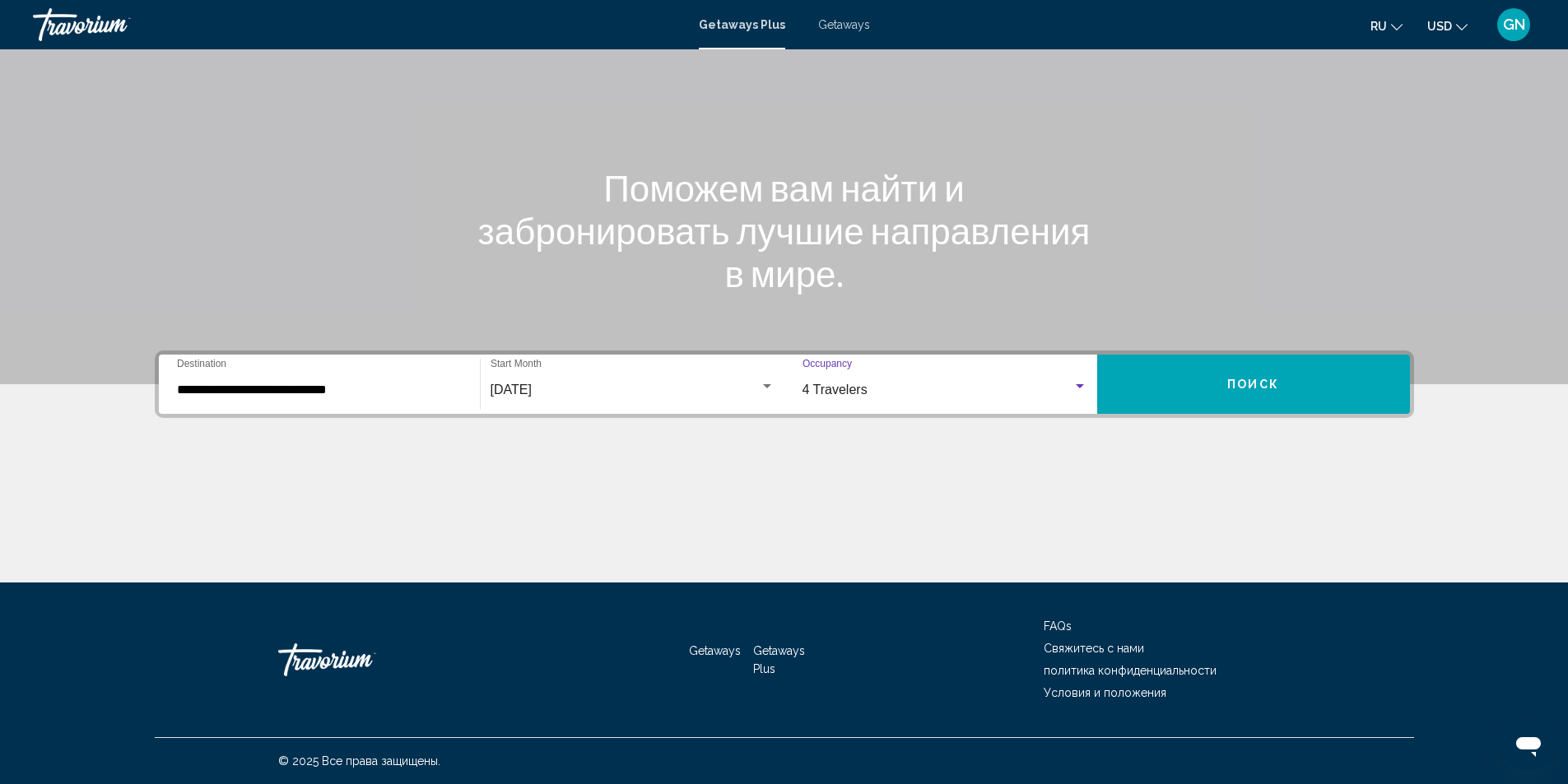
click at [1271, 377] on span "Поиск" at bounding box center [1252, 383] width 51 height 13
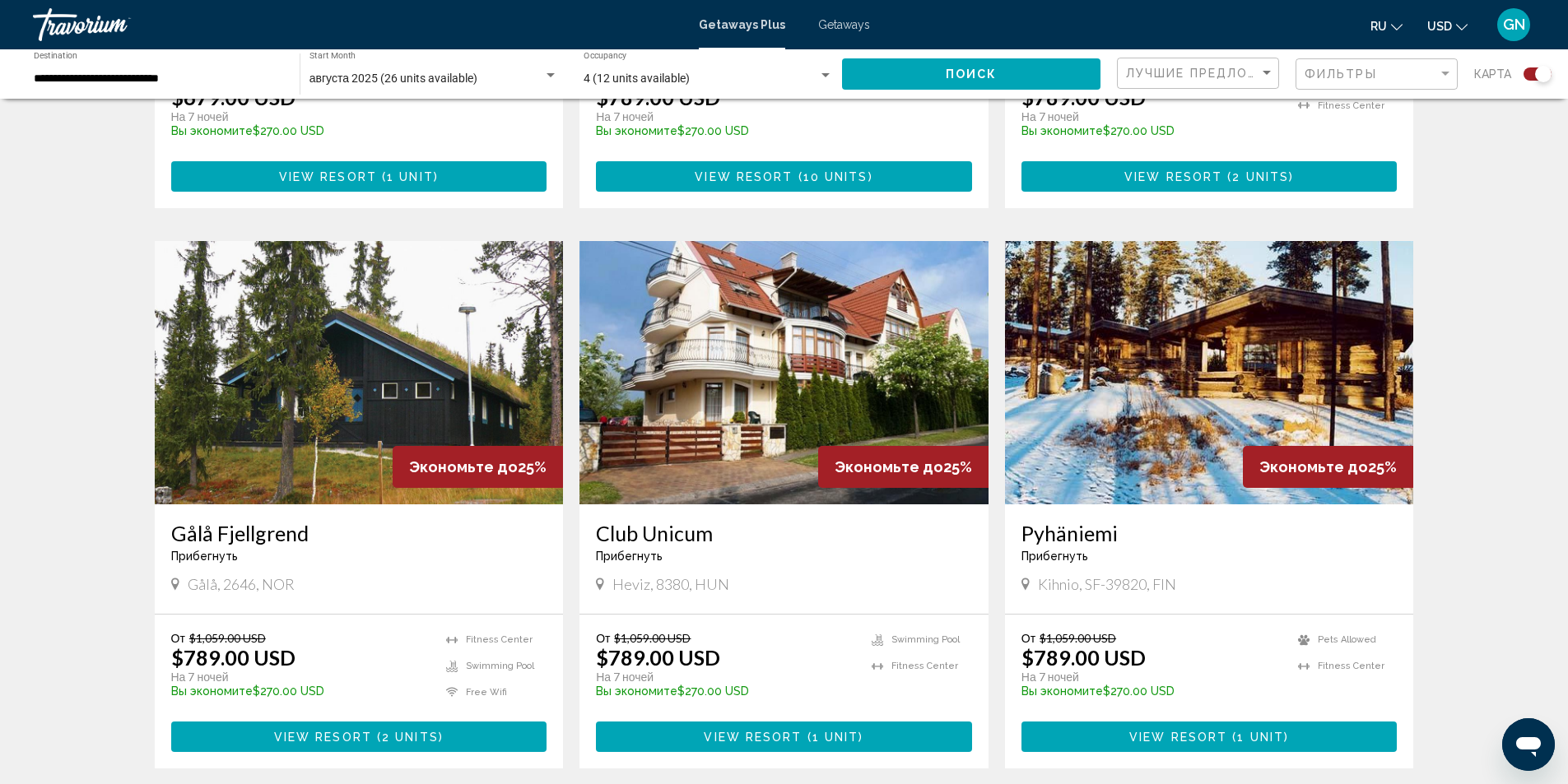
scroll to position [2303, 0]
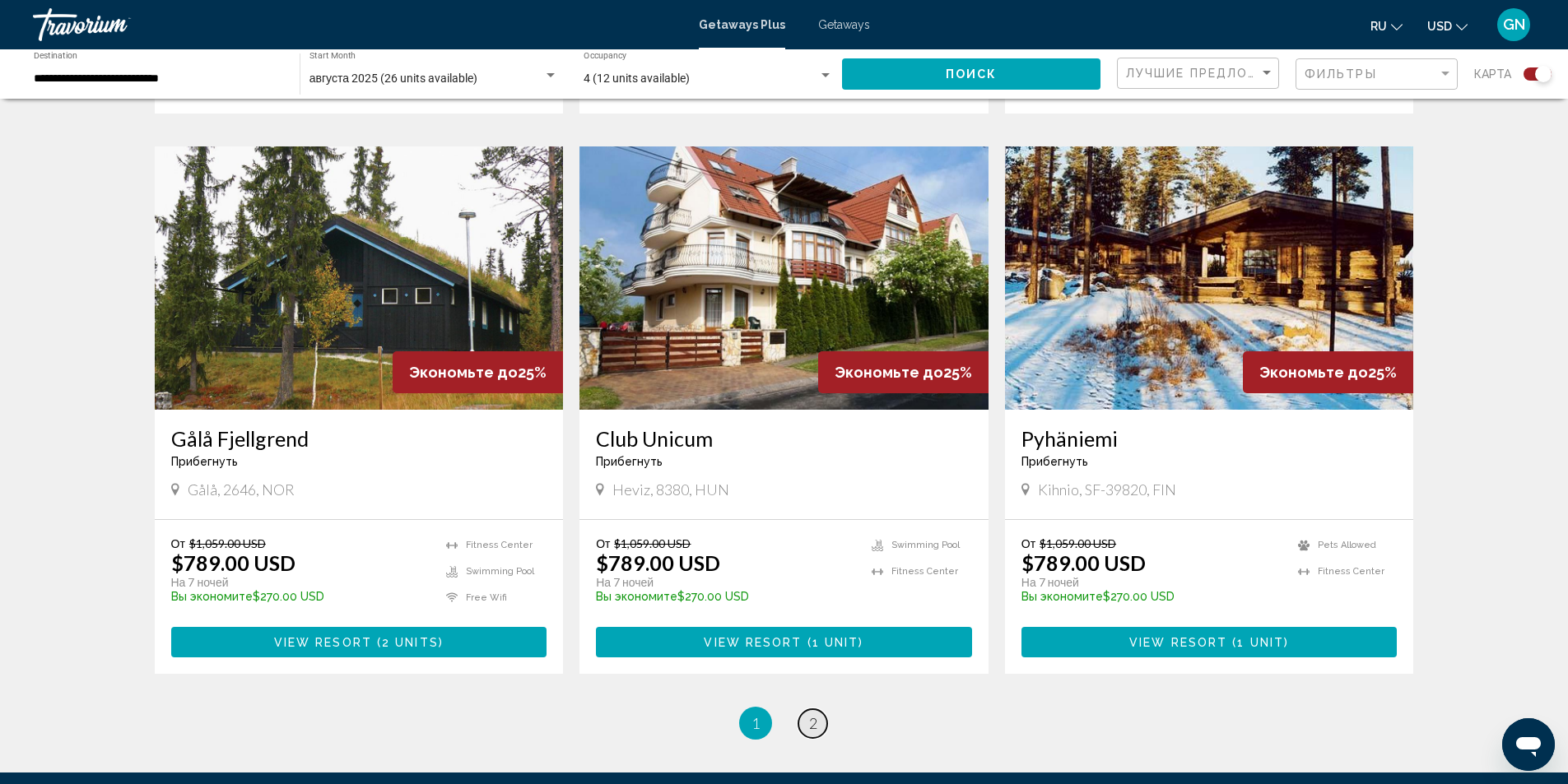
click at [809, 714] on span "2" at bounding box center [812, 723] width 8 height 18
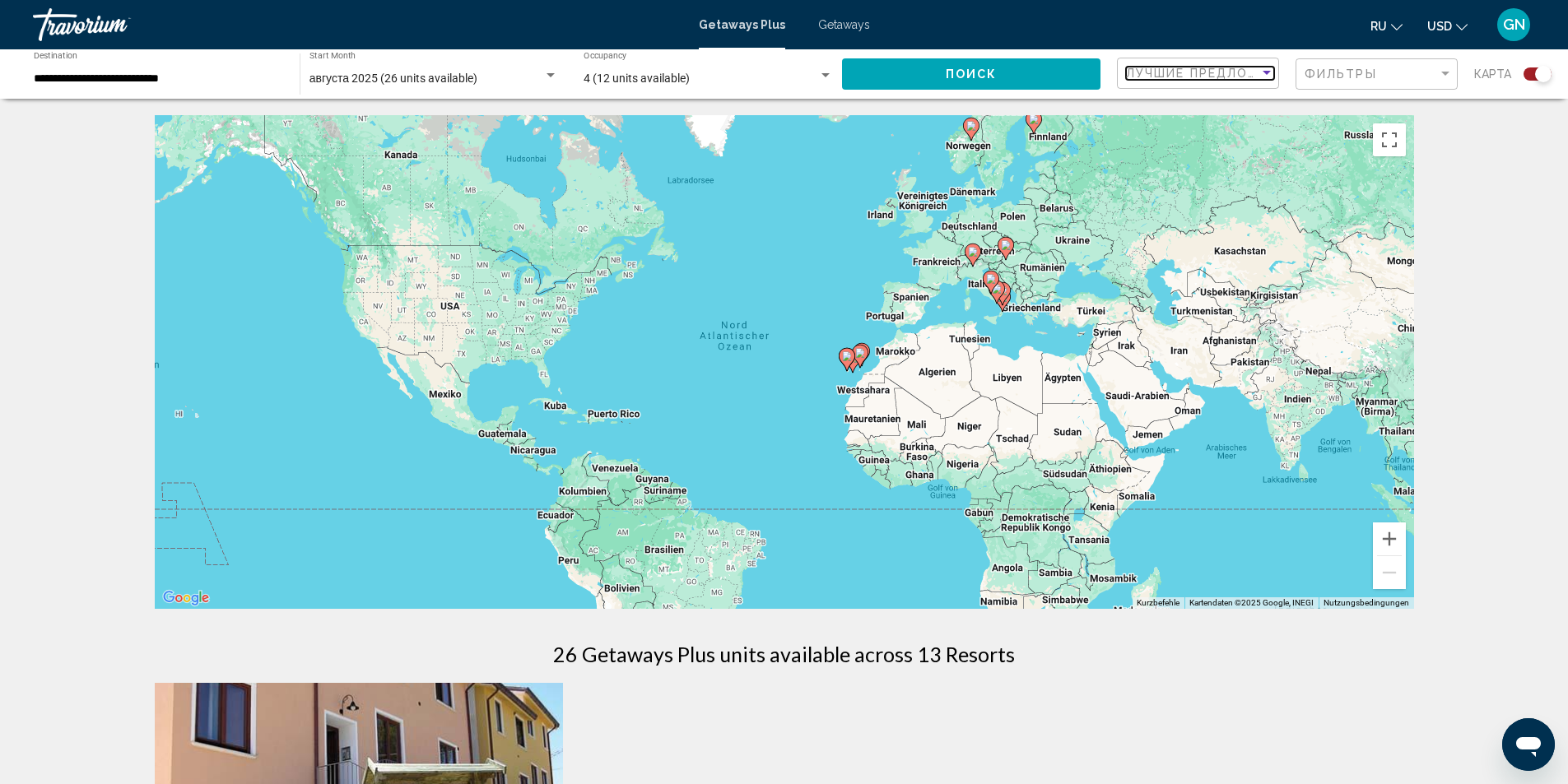
click at [1267, 72] on div "Sort by" at bounding box center [1266, 72] width 8 height 4
click at [1196, 109] on span "Низшая цена" at bounding box center [1201, 108] width 148 height 35
click at [1444, 73] on div "Filter" at bounding box center [1445, 73] width 8 height 4
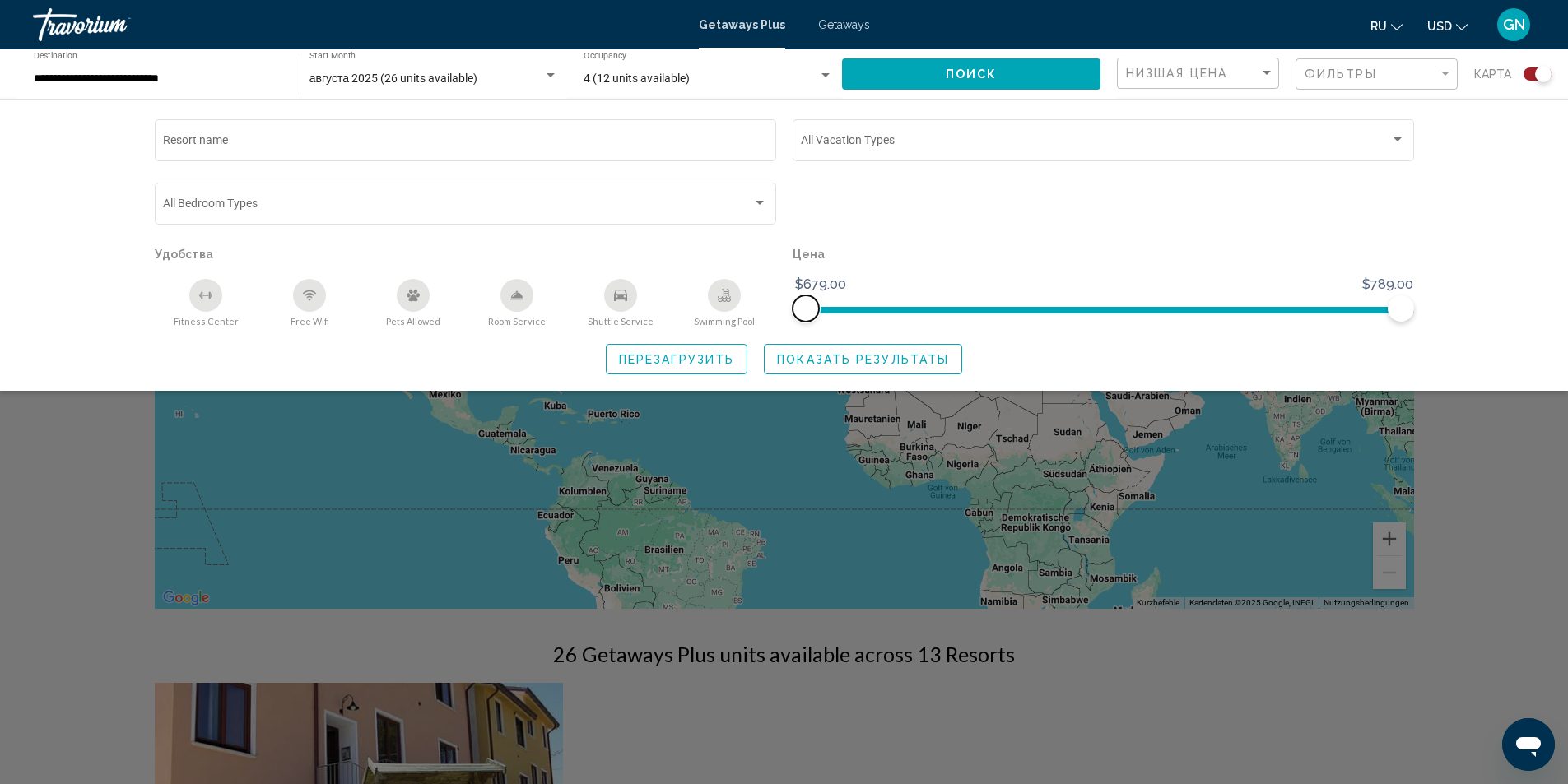
drag, startPoint x: 811, startPoint y: 310, endPoint x: 791, endPoint y: 306, distance: 20.4
click at [791, 306] on div "Цена $679.00 $789.00 $679.00 $789.00" at bounding box center [1103, 284] width 638 height 85
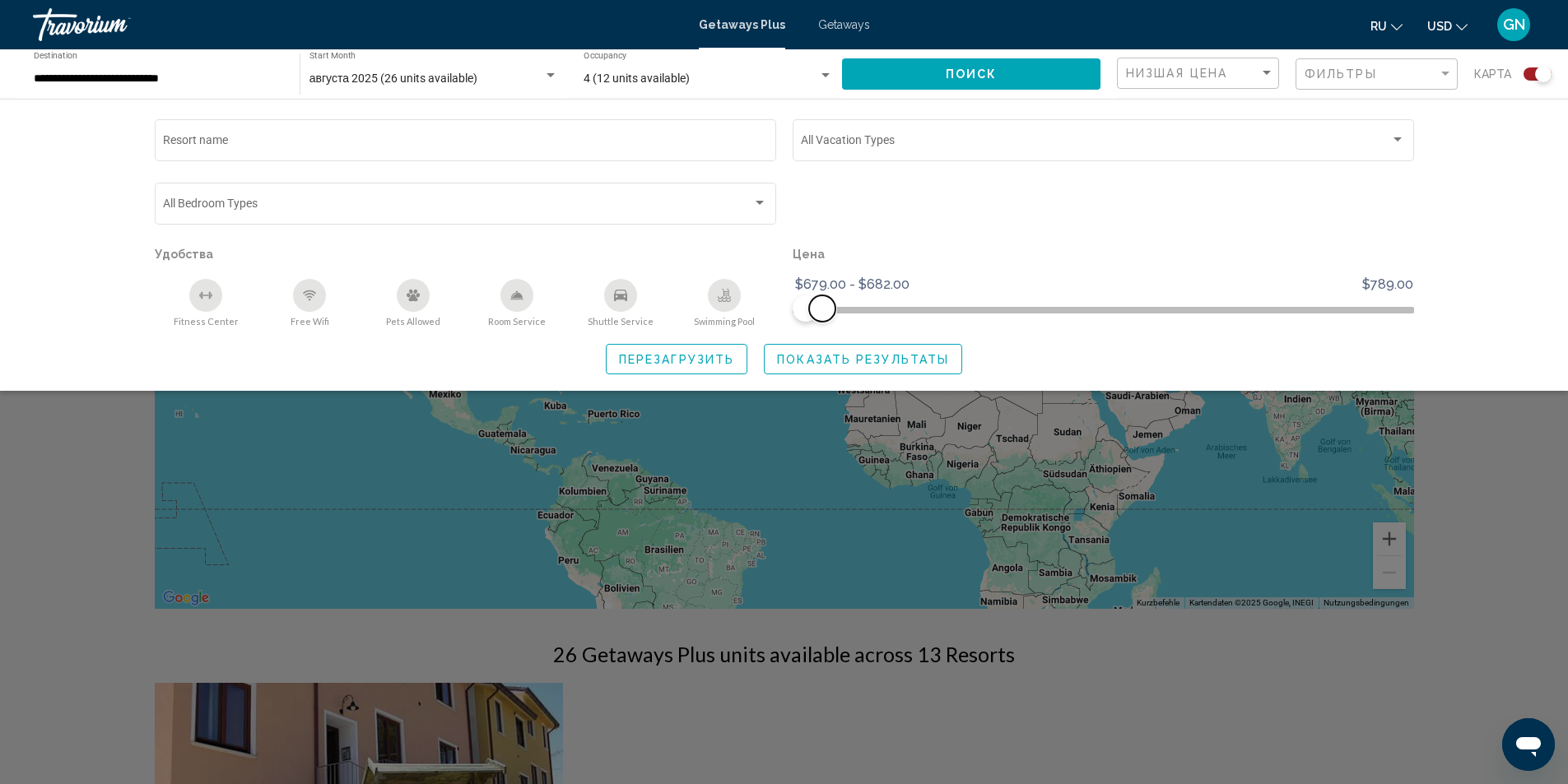
drag, startPoint x: 1391, startPoint y: 310, endPoint x: 805, endPoint y: 254, distance: 588.7
click at [821, 307] on ngx-slider "$679.00 $789.00 $679.00 $682.00 $679.00 - $682.00" at bounding box center [1103, 309] width 621 height 3
click at [808, 363] on span "Показать результаты" at bounding box center [862, 359] width 172 height 13
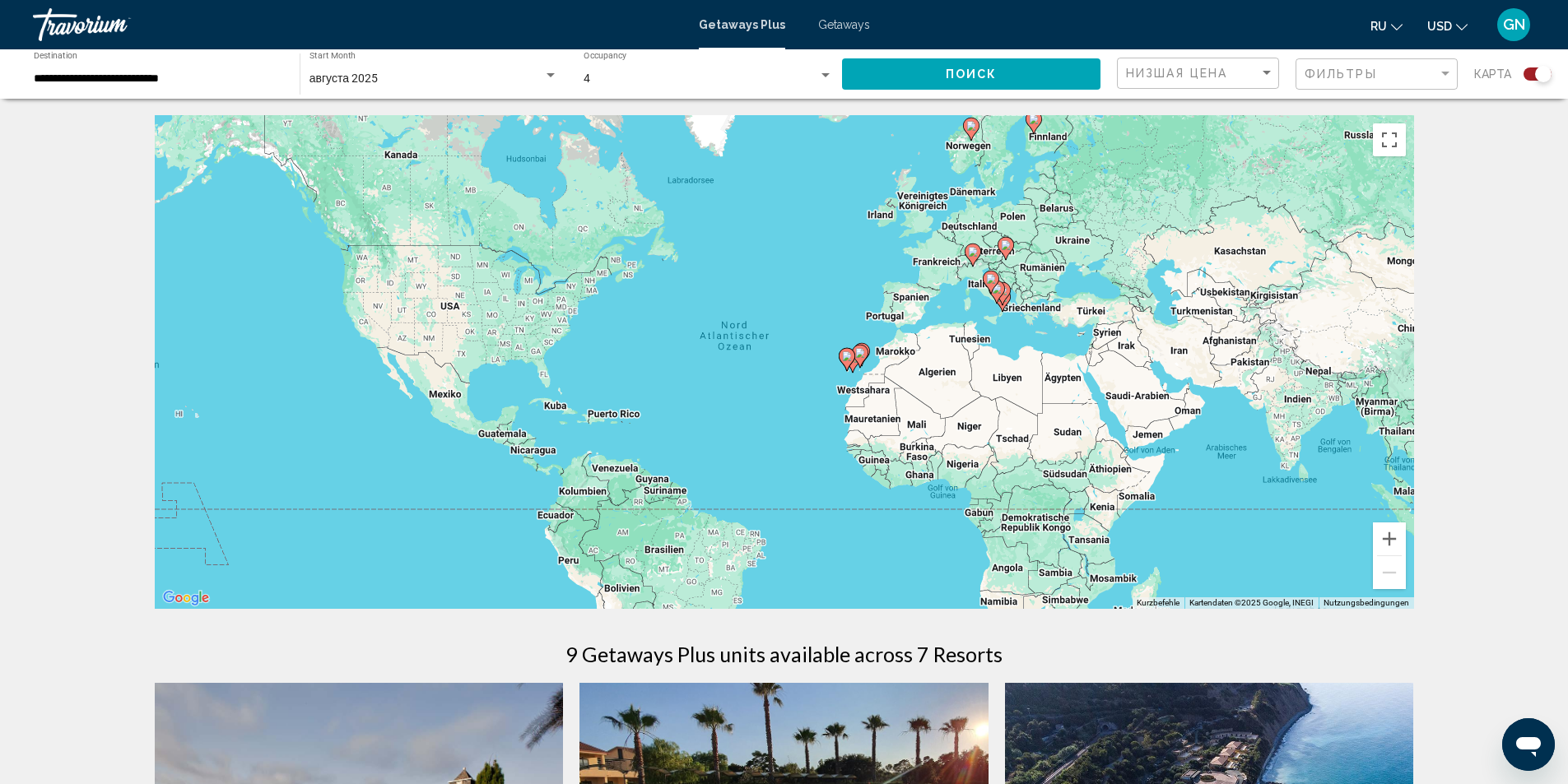
drag, startPoint x: 1496, startPoint y: 77, endPoint x: 1487, endPoint y: 76, distance: 9.1
click at [1496, 77] on span "карта" at bounding box center [1492, 74] width 37 height 23
click at [1445, 71] on div "Filter" at bounding box center [1445, 73] width 15 height 13
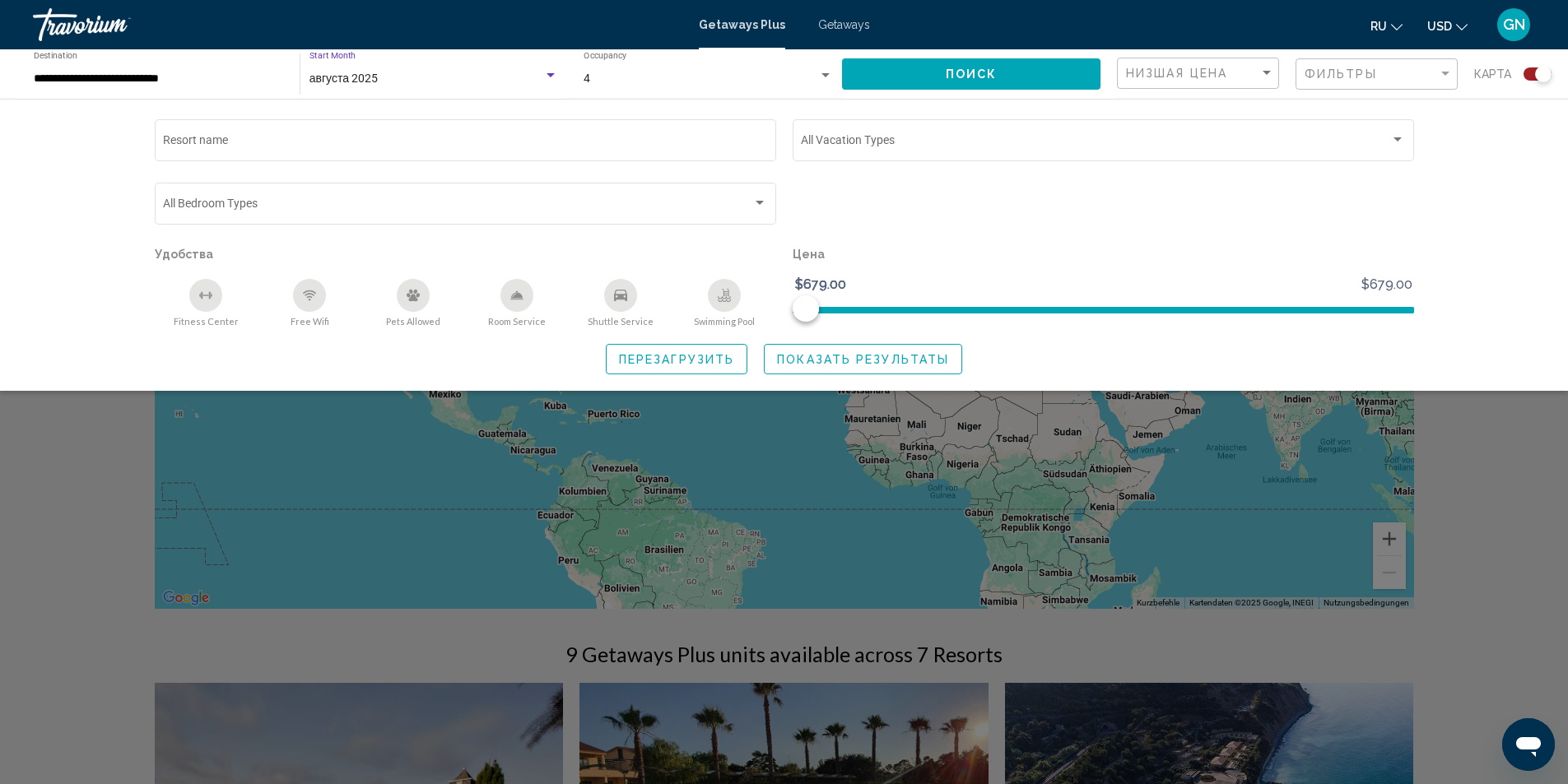
click at [335, 80] on span "августа 2025" at bounding box center [344, 78] width 68 height 13
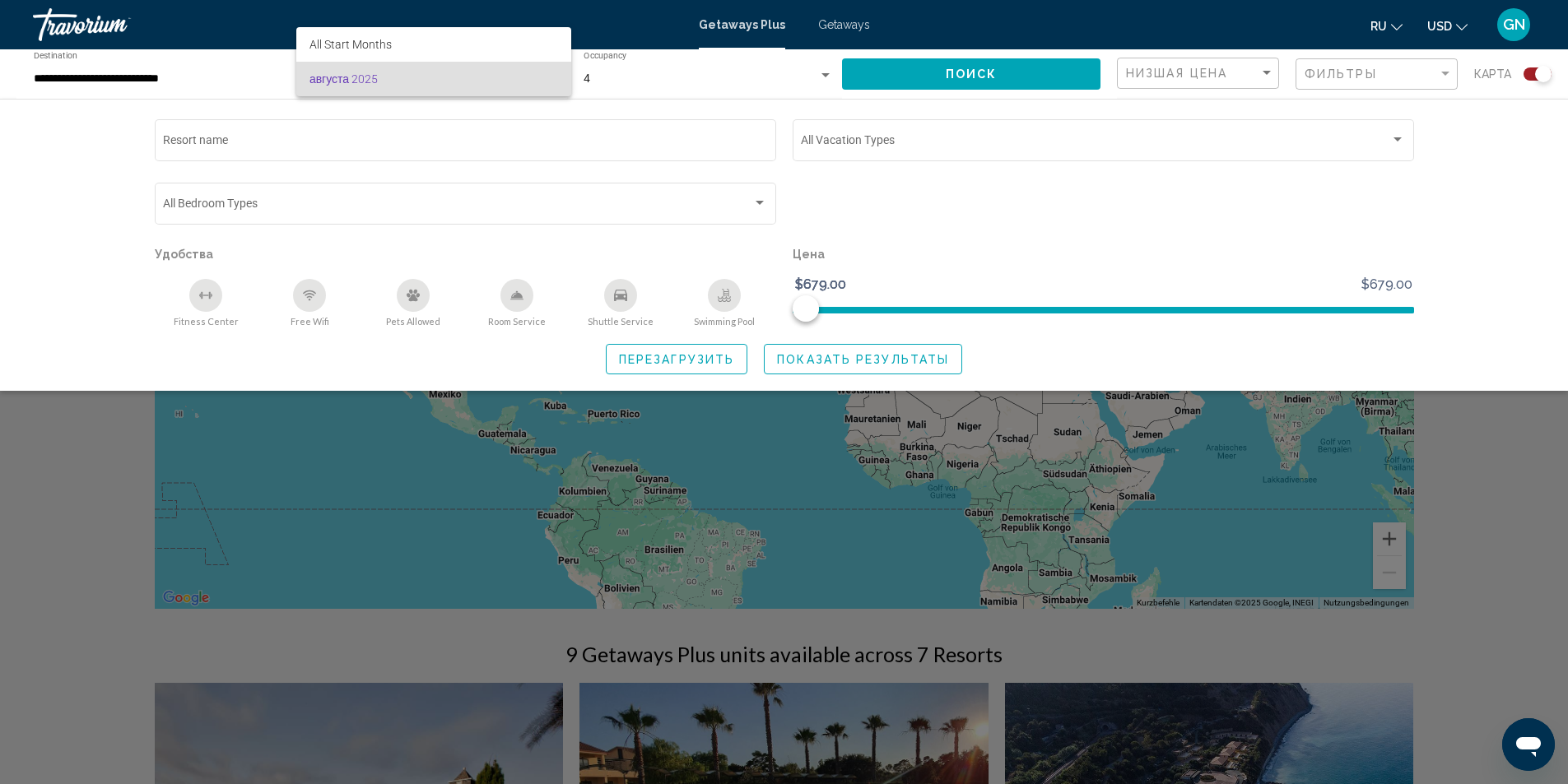
click at [266, 153] on div at bounding box center [784, 392] width 1568 height 784
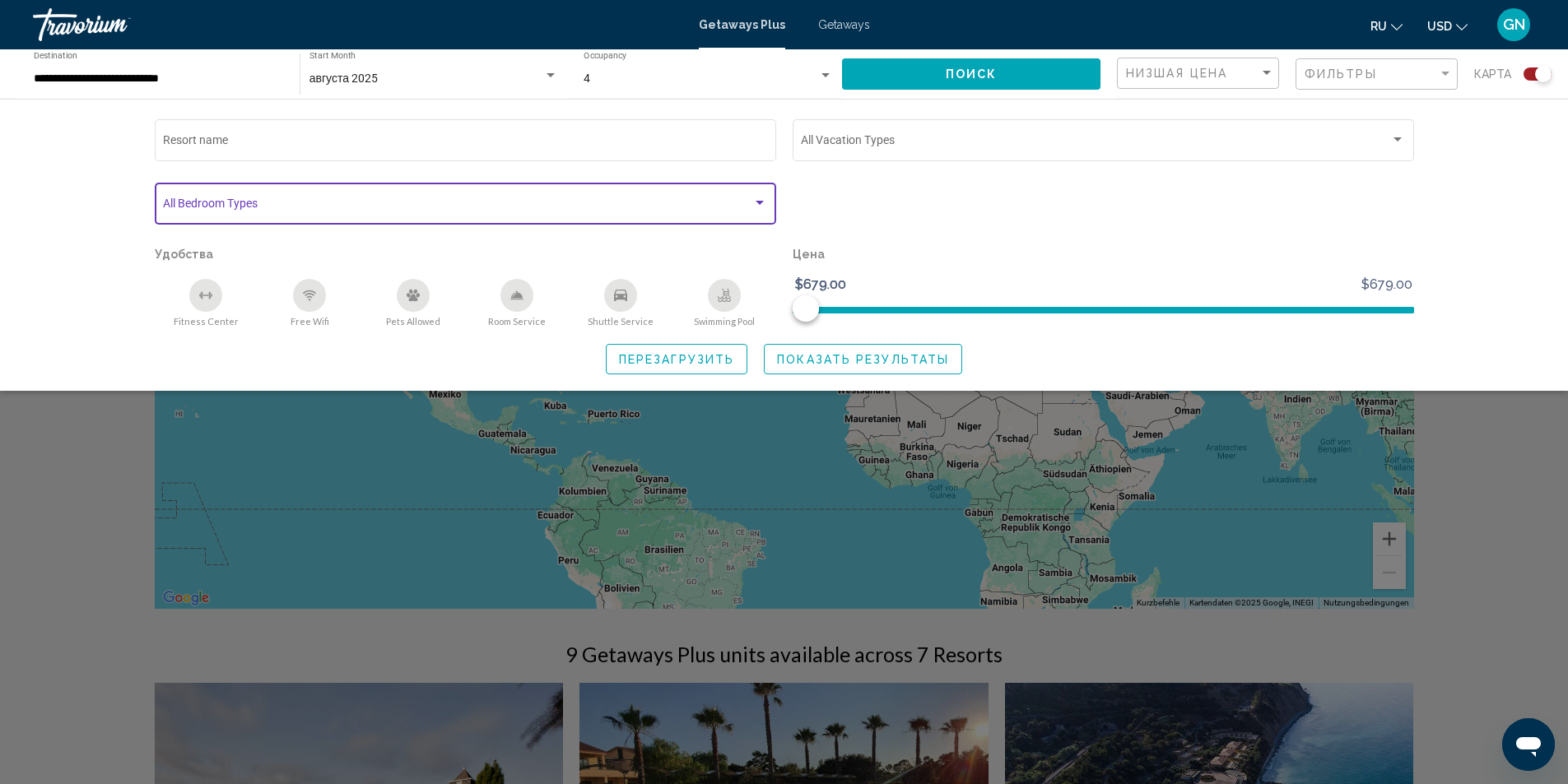
click at [279, 209] on span "Search widget" at bounding box center [457, 206] width 589 height 13
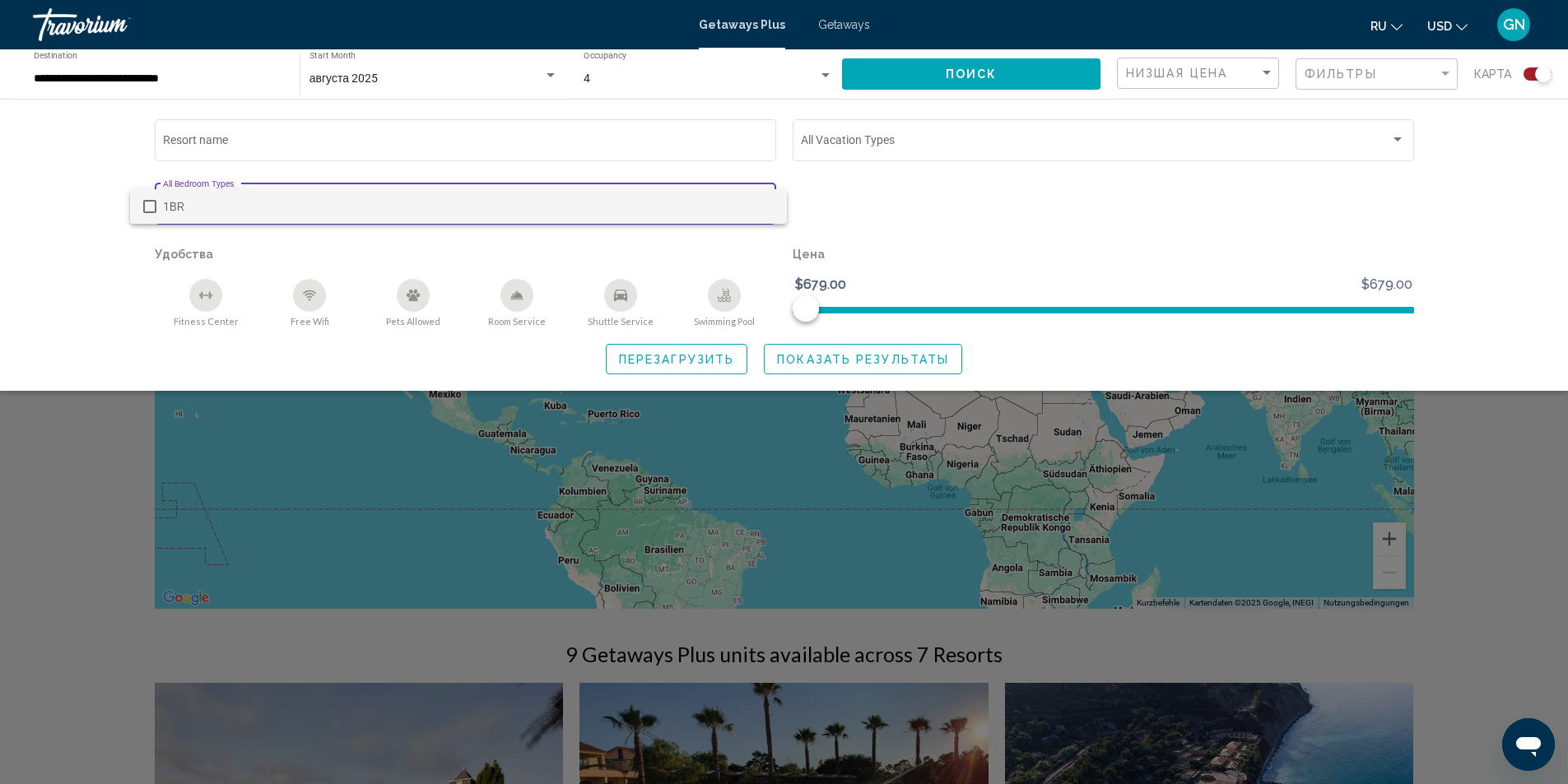
click at [92, 147] on div at bounding box center [784, 392] width 1568 height 784
